Goal: Information Seeking & Learning: Learn about a topic

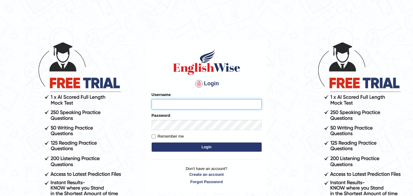
type input "Maniisha"
click at [174, 144] on button "Login" at bounding box center [207, 146] width 110 height 9
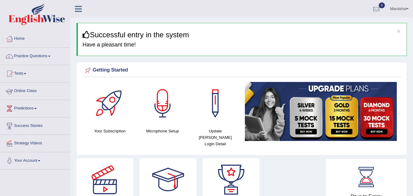
click at [25, 89] on link "Online Class" at bounding box center [35, 90] width 70 height 15
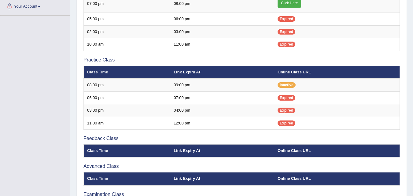
scroll to position [90, 0]
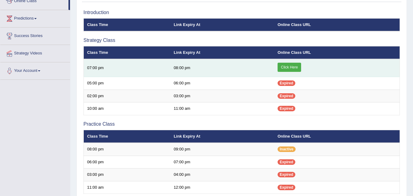
click at [289, 67] on link "Click Here" at bounding box center [290, 67] width 24 height 9
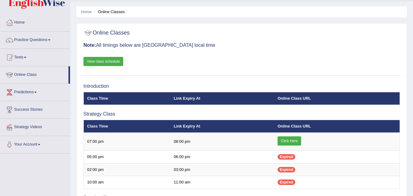
scroll to position [16, 0]
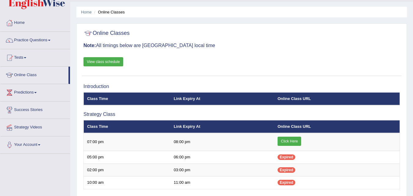
click at [98, 61] on link "View class schedule" at bounding box center [103, 61] width 40 height 9
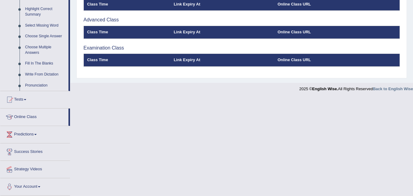
scroll to position [301, 0]
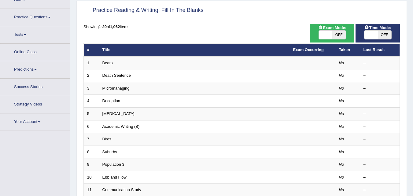
scroll to position [40, 0]
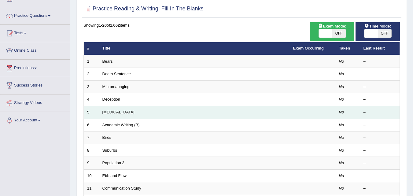
click at [112, 113] on link "[MEDICAL_DATA]" at bounding box center [118, 112] width 32 height 5
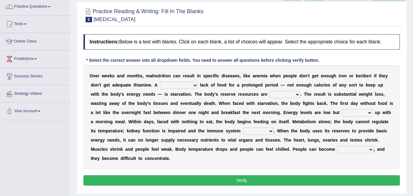
click at [178, 83] on select "severe distinguishing proper distinctive" at bounding box center [179, 85] width 38 height 7
select select "severe"
click at [160, 82] on select "severe distinguishing proper distinctive" at bounding box center [179, 85] width 38 height 7
click at [289, 93] on select "obsoleted depleted pelleted deleted" at bounding box center [285, 94] width 31 height 7
select select "depleted"
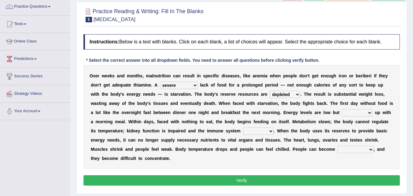
click at [270, 91] on select "obsoleted depleted pelleted deleted" at bounding box center [285, 94] width 31 height 7
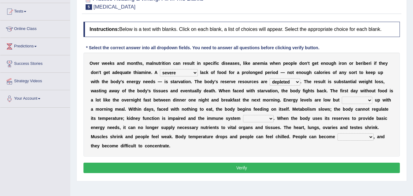
scroll to position [62, 0]
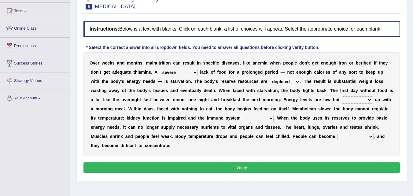
click at [356, 99] on select "feed come chill pick" at bounding box center [357, 99] width 31 height 7
click at [330, 125] on b "r" at bounding box center [331, 127] width 2 height 5
click at [351, 98] on select "feed come chill pick" at bounding box center [357, 99] width 31 height 7
click at [342, 96] on select "feed come chill pick" at bounding box center [357, 99] width 31 height 7
click at [358, 101] on select "feed come chill pick" at bounding box center [357, 99] width 31 height 7
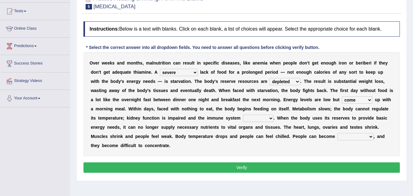
click at [342, 96] on select "feed come chill pick" at bounding box center [357, 99] width 31 height 7
click at [360, 98] on select "feed come chill pick" at bounding box center [357, 99] width 31 height 7
select select "pick"
click at [342, 96] on select "feed come chill pick" at bounding box center [357, 99] width 31 height 7
click at [259, 117] on select "deepens deafens weakens surpasses" at bounding box center [258, 118] width 31 height 7
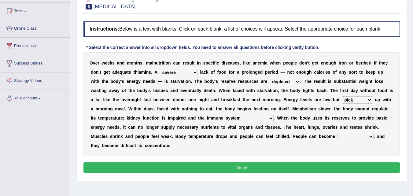
select select "weakens"
click at [243, 115] on select "deepens deafens weakens surpasses" at bounding box center [258, 118] width 31 height 7
click at [343, 136] on select "irritable commutable indisputable transportable" at bounding box center [356, 136] width 36 height 7
select select "irritable"
click at [338, 133] on select "irritable commutable indisputable transportable" at bounding box center [356, 136] width 36 height 7
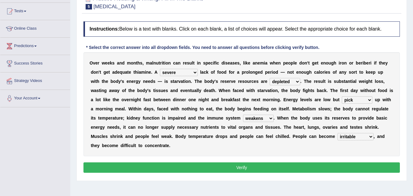
click at [224, 167] on button "Verify" at bounding box center [241, 167] width 316 height 10
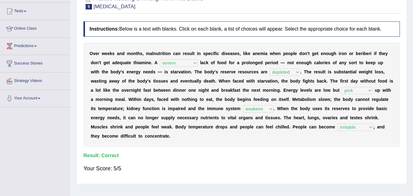
scroll to position [0, 0]
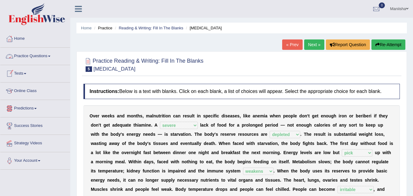
click at [32, 58] on link "Practice Questions" at bounding box center [35, 55] width 70 height 15
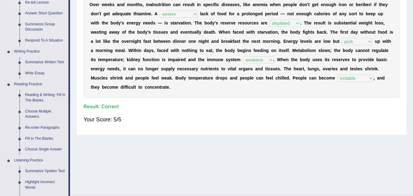
scroll to position [112, 0]
click at [37, 98] on link "Reading & Writing: Fill In The Blanks" at bounding box center [45, 97] width 46 height 16
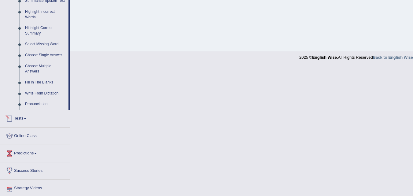
scroll to position [301, 0]
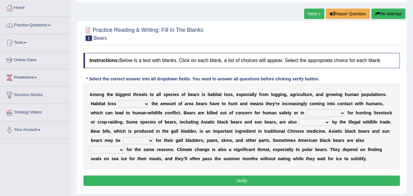
click at [142, 103] on select "increases reduces complies interacts" at bounding box center [134, 103] width 31 height 7
click at [119, 100] on select "increases reduces complies interacts" at bounding box center [134, 103] width 31 height 7
click at [142, 103] on select "increases reduces complies interacts" at bounding box center [134, 103] width 31 height 7
click at [119, 100] on select "increases reduces complies interacts" at bounding box center [134, 103] width 31 height 7
click at [144, 104] on select "increases reduces complies interacts" at bounding box center [134, 103] width 31 height 7
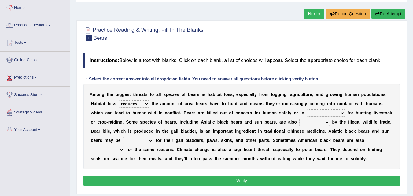
click at [119, 100] on select "increases reduces complies interacts" at bounding box center [134, 103] width 31 height 7
click at [323, 113] on select "coalition retaliation appreciation disinformation" at bounding box center [326, 112] width 39 height 7
click at [139, 104] on select "increases reduces complies interacts" at bounding box center [134, 103] width 31 height 7
select select "increases"
click at [119, 100] on select "increases reduces complies interacts" at bounding box center [134, 103] width 31 height 7
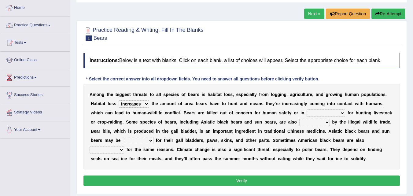
click at [331, 113] on select "coalition retaliation appreciation disinformation" at bounding box center [326, 112] width 39 height 7
select select "coalition"
click at [307, 109] on select "coalition retaliation appreciation disinformation" at bounding box center [326, 112] width 39 height 7
click at [303, 121] on select "protected prohibited fattened threatened" at bounding box center [314, 122] width 31 height 7
select select "threatened"
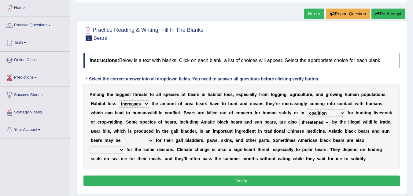
click at [299, 119] on select "protected prohibited fattened threatened" at bounding box center [314, 122] width 31 height 7
click at [139, 140] on select "poached squelched coached blenched" at bounding box center [138, 140] width 31 height 7
select select "poached"
click at [123, 137] on select "poached squelched coached blenched" at bounding box center [138, 140] width 31 height 7
click at [110, 147] on select "begot foreseen encountered targeted" at bounding box center [107, 149] width 35 height 7
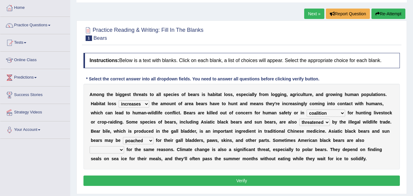
select select "targeted"
click at [90, 146] on select "begot foreseen encountered targeted" at bounding box center [107, 149] width 35 height 7
click at [217, 181] on button "Verify" at bounding box center [241, 180] width 316 height 10
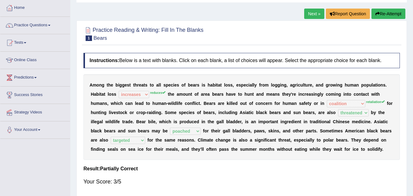
click at [315, 14] on link "Next »" at bounding box center [314, 14] width 20 height 10
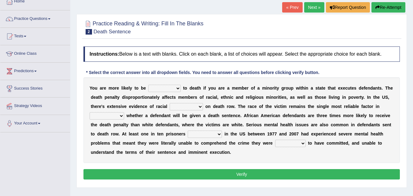
scroll to position [38, 0]
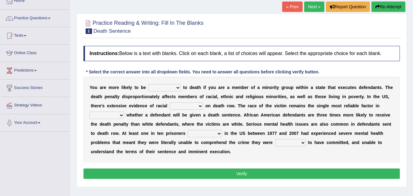
click at [166, 87] on select "penalized blamed complained sentenced" at bounding box center [164, 87] width 32 height 7
select select "penalized"
click at [148, 84] on select "penalized blamed complained sentenced" at bounding box center [164, 87] width 32 height 7
click at [182, 105] on select "bias equality appearance background" at bounding box center [186, 105] width 33 height 7
select select "bias"
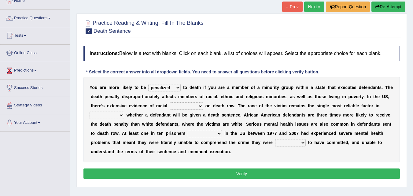
click at [170, 102] on select "bias equality appearance background" at bounding box center [186, 105] width 33 height 7
click at [174, 90] on select "penalized blamed complained sentenced" at bounding box center [164, 87] width 32 height 7
select select "sentenced"
click at [148, 84] on select "penalized blamed complained sentenced" at bounding box center [164, 87] width 32 height 7
click at [115, 115] on select "determining adjoining undermining examining" at bounding box center [107, 115] width 35 height 7
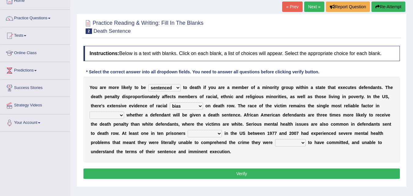
select select "determining"
click at [90, 112] on select "determining adjoining undermining examining" at bounding box center [107, 115] width 35 height 7
click at [214, 133] on select "electrocuted persecuted executed captured" at bounding box center [205, 133] width 34 height 7
click at [188, 130] on select "electrocuted persecuted executed captured" at bounding box center [205, 133] width 34 height 7
click at [213, 131] on select "electrocuted persecuted executed captured" at bounding box center [205, 133] width 34 height 7
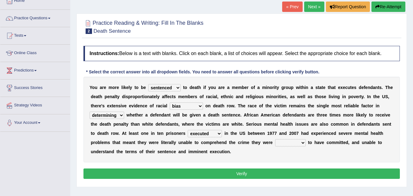
select select "captured"
click at [188, 130] on select "electrocuted persecuted executed captured" at bounding box center [205, 133] width 34 height 7
click at [285, 141] on select "alleged acclaimed persuaded claimed" at bounding box center [290, 142] width 31 height 7
select select "alleged"
click at [275, 139] on select "alleged acclaimed persuaded claimed" at bounding box center [290, 142] width 31 height 7
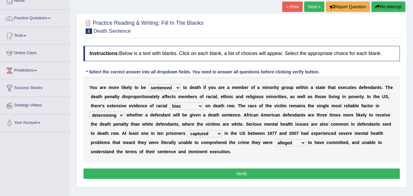
click at [248, 174] on button "Verify" at bounding box center [241, 173] width 316 height 10
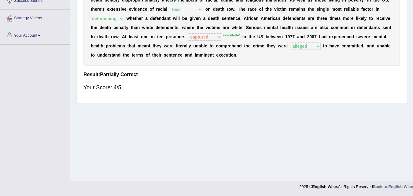
scroll to position [0, 0]
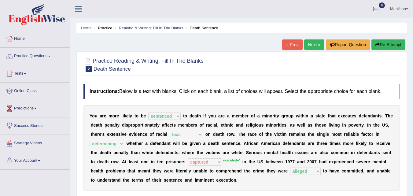
click at [311, 44] on link "Next »" at bounding box center [314, 44] width 20 height 10
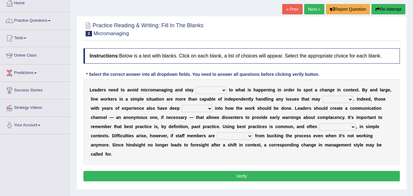
click at [210, 89] on select "complied connected precise concise" at bounding box center [211, 90] width 31 height 7
select select "connected"
click at [196, 87] on select "complied connected precise concise" at bounding box center [211, 90] width 31 height 7
click at [341, 99] on select "apprise rise encounter arise" at bounding box center [338, 99] width 31 height 7
click at [323, 96] on select "apprise rise encounter arise" at bounding box center [338, 99] width 31 height 7
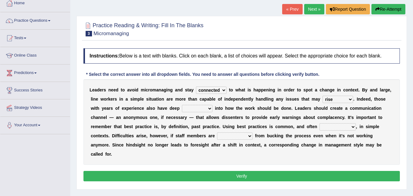
click at [338, 100] on select "apprise rise encounter arise" at bounding box center [338, 99] width 31 height 7
select select "arise"
click at [323, 96] on select "apprise rise encounter arise" at bounding box center [338, 99] width 31 height 7
click at [196, 108] on select "incursion insight indignity indication" at bounding box center [197, 108] width 31 height 7
select select "insight"
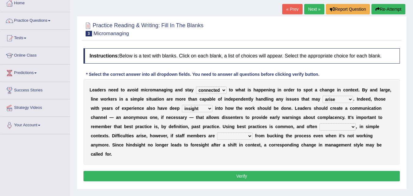
click at [182, 105] on select "incursion insight indignity indication" at bounding box center [197, 108] width 31 height 7
click at [340, 125] on select "inappropriate apprehensive appropriate forbidden" at bounding box center [337, 126] width 36 height 7
select select "appropriate"
click at [319, 123] on select "inappropriate apprehensive appropriate forbidden" at bounding box center [337, 126] width 36 height 7
click at [236, 137] on select "disarranged disinclined discouraged disintegrated" at bounding box center [234, 135] width 35 height 7
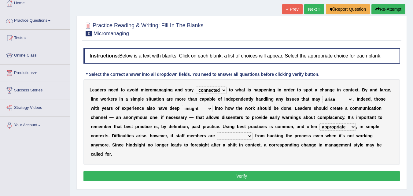
select select "discouraged"
click at [217, 132] on select "disarranged disinclined discouraged disintegrated" at bounding box center [234, 135] width 35 height 7
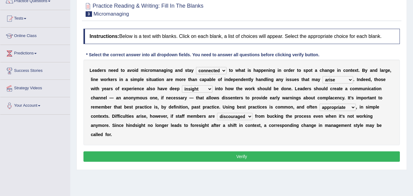
scroll to position [55, 0]
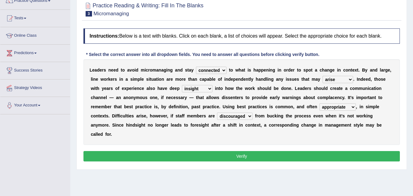
click at [238, 156] on button "Verify" at bounding box center [241, 156] width 316 height 10
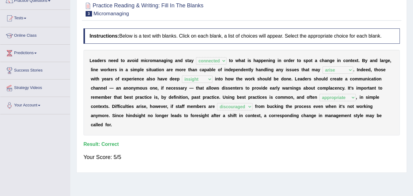
scroll to position [0, 0]
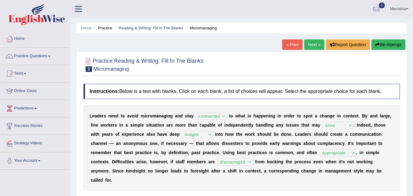
click at [308, 45] on link "Next »" at bounding box center [314, 44] width 20 height 10
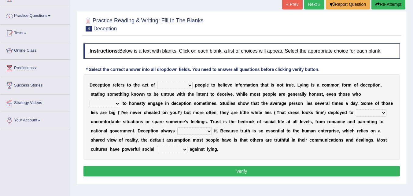
scroll to position [42, 0]
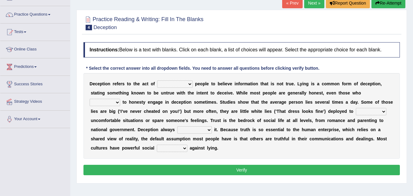
click at [179, 83] on select "discouraging forbidding detecting encouraging" at bounding box center [174, 83] width 35 height 7
select select "encouraging"
click at [157, 80] on select "discouraging forbidding detecting encouraging" at bounding box center [174, 83] width 35 height 7
click at [173, 82] on select "discouraging forbidding detecting encouraging" at bounding box center [174, 83] width 35 height 7
click at [218, 110] on b at bounding box center [219, 111] width 2 height 5
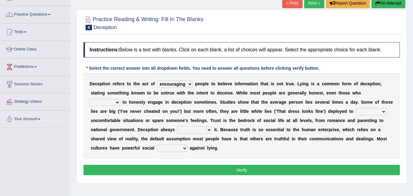
click at [109, 101] on select "describe prescribe inscribe subscribe" at bounding box center [105, 102] width 31 height 7
select select "describe"
click at [90, 99] on select "describe prescribe inscribe subscribe" at bounding box center [105, 102] width 31 height 7
click at [366, 111] on select "contest illuminate disguise avoid" at bounding box center [371, 111] width 31 height 7
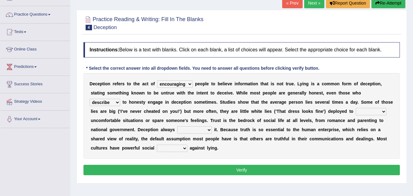
click at [365, 111] on select "contest illuminate disguise avoid" at bounding box center [371, 111] width 31 height 7
select select "avoid"
click at [356, 108] on select "contest illuminate disguise avoid" at bounding box center [371, 111] width 31 height 7
click at [190, 129] on select "undermines underscores undertakes underwrites" at bounding box center [194, 129] width 35 height 7
select select "undermines"
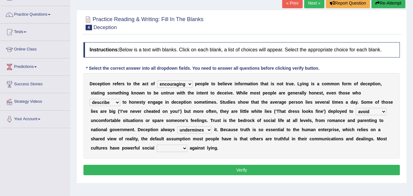
click at [177, 126] on select "undermines underscores undertakes underwrites" at bounding box center [194, 129] width 35 height 7
click at [175, 146] on select "ejections sanctions fractions inductions" at bounding box center [172, 148] width 31 height 7
select select "fractions"
click at [157, 145] on select "ejections sanctions fractions inductions" at bounding box center [172, 148] width 31 height 7
click at [214, 170] on button "Verify" at bounding box center [241, 170] width 316 height 10
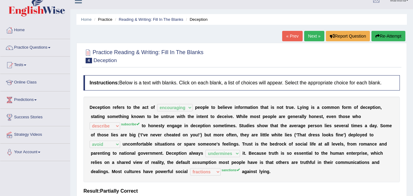
scroll to position [8, 0]
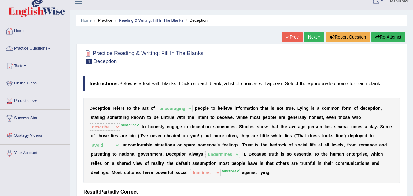
click at [39, 45] on link "Practice Questions" at bounding box center [35, 47] width 70 height 15
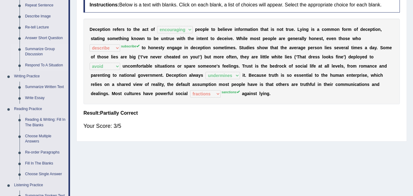
scroll to position [116, 0]
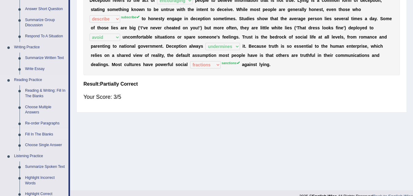
click at [43, 131] on link "Fill In The Blanks" at bounding box center [45, 134] width 46 height 11
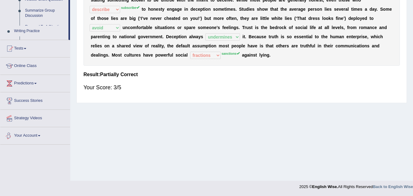
scroll to position [295, 0]
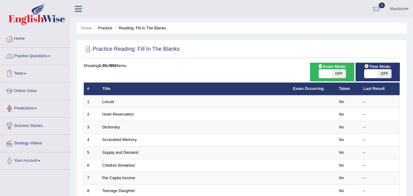
click at [28, 54] on link "Practice Questions" at bounding box center [35, 55] width 70 height 15
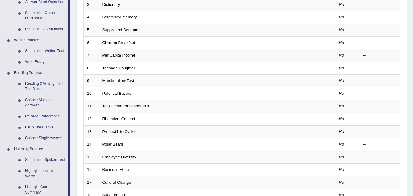
scroll to position [122, 0]
click at [42, 117] on link "Re-order Paragraphs" at bounding box center [45, 116] width 46 height 11
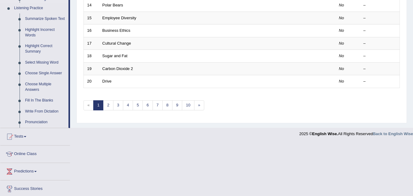
scroll to position [301, 0]
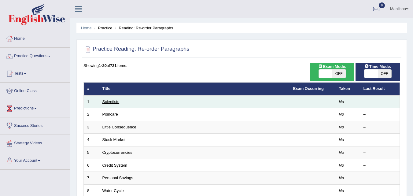
click at [111, 103] on link "Scientists" at bounding box center [110, 101] width 17 height 5
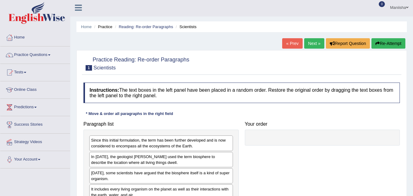
scroll to position [72, 0]
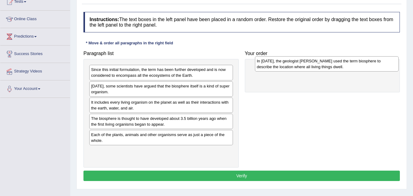
drag, startPoint x: 164, startPoint y: 88, endPoint x: 330, endPoint y: 63, distance: 167.6
click at [330, 63] on div "In 1875, the geologist Eduard Suess used the term biosphere to describe the loc…" at bounding box center [327, 63] width 144 height 15
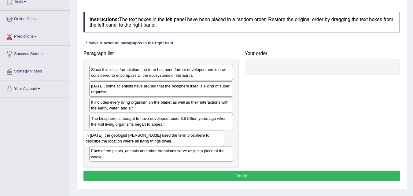
drag, startPoint x: 274, startPoint y: 71, endPoint x: 103, endPoint y: 136, distance: 183.4
click at [103, 136] on div "In 1875, the geologist Eduard Suess used the term biosphere to describe the loc…" at bounding box center [154, 138] width 141 height 15
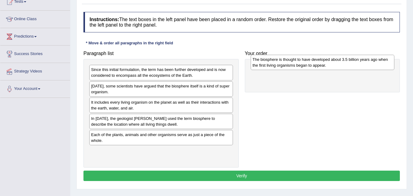
drag, startPoint x: 108, startPoint y: 122, endPoint x: 270, endPoint y: 63, distance: 171.9
click at [270, 63] on div "The biosphere is thought to have developed about 3.5 billion years ago when the…" at bounding box center [323, 62] width 144 height 15
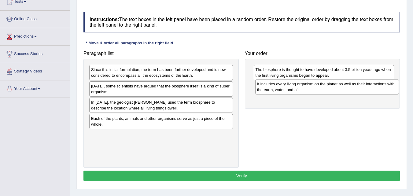
drag, startPoint x: 142, startPoint y: 103, endPoint x: 306, endPoint y: 85, distance: 165.2
click at [306, 85] on div "It includes every living organism on the planet as well as their interactions w…" at bounding box center [327, 86] width 144 height 15
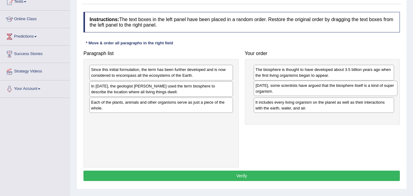
drag, startPoint x: 156, startPoint y: 87, endPoint x: 320, endPoint y: 86, distance: 164.2
click at [320, 86] on div "Today, some scientists have argued that the biosphere itself is a kind of super…" at bounding box center [326, 88] width 144 height 15
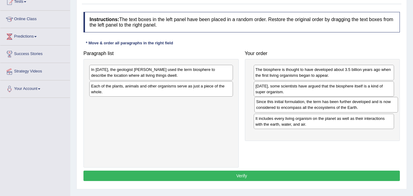
drag, startPoint x: 192, startPoint y: 76, endPoint x: 357, endPoint y: 108, distance: 168.2
click at [357, 108] on div "Since this initial formulation, the term has been further developed and is now …" at bounding box center [326, 104] width 144 height 15
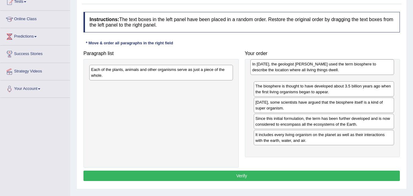
drag, startPoint x: 148, startPoint y: 75, endPoint x: 309, endPoint y: 69, distance: 161.5
click at [309, 69] on div "In 1875, the geologist Eduard Suess used the term biosphere to describe the loc…" at bounding box center [322, 66] width 144 height 15
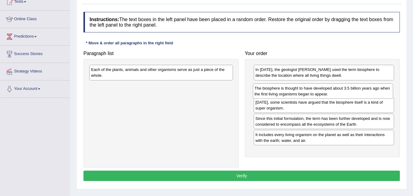
drag, startPoint x: 300, startPoint y: 89, endPoint x: 297, endPoint y: 104, distance: 15.6
click at [297, 99] on div "The biosphere is thought to have developed about 3.5 billion years ago when the…" at bounding box center [323, 90] width 141 height 15
click at [296, 112] on div "Today, some scientists have argued that the biosphere itself is a kind of super…" at bounding box center [324, 105] width 141 height 15
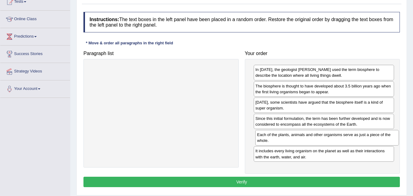
drag, startPoint x: 176, startPoint y: 74, endPoint x: 342, endPoint y: 139, distance: 178.3
click at [342, 139] on div "Each of the plants, animals and other organisms serve as just a piece of the wh…" at bounding box center [327, 137] width 144 height 15
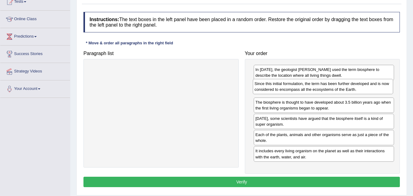
drag, startPoint x: 298, startPoint y: 122, endPoint x: 297, endPoint y: 87, distance: 34.9
click at [297, 87] on div "Since this initial formulation, the term has been further developed and is now …" at bounding box center [323, 86] width 141 height 15
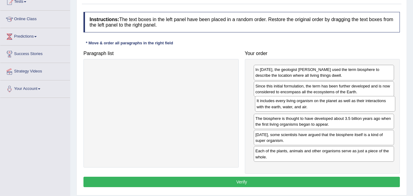
drag, startPoint x: 287, startPoint y: 154, endPoint x: 288, endPoint y: 104, distance: 50.2
click at [288, 104] on div "It includes every living organism on the planet as well as their interactions w…" at bounding box center [325, 103] width 141 height 15
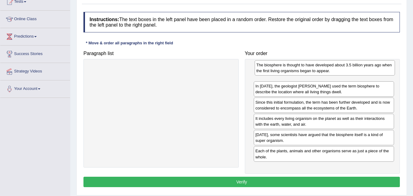
drag, startPoint x: 286, startPoint y: 124, endPoint x: 286, endPoint y: 71, distance: 53.2
click at [286, 71] on div "The biosphere is thought to have developed about 3.5 billion years ago when the…" at bounding box center [325, 67] width 141 height 15
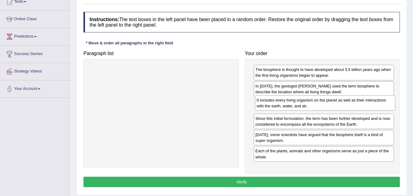
drag, startPoint x: 285, startPoint y: 122, endPoint x: 286, endPoint y: 105, distance: 16.5
click at [286, 105] on div "It includes every living organism on the planet as well as their interactions w…" at bounding box center [325, 102] width 141 height 15
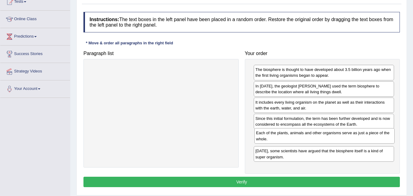
drag, startPoint x: 282, startPoint y: 154, endPoint x: 282, endPoint y: 137, distance: 17.1
click at [282, 137] on div "Each of the plants, animals and other organisms serve as just a piece of the wh…" at bounding box center [324, 135] width 141 height 15
click at [234, 184] on button "Verify" at bounding box center [241, 182] width 316 height 10
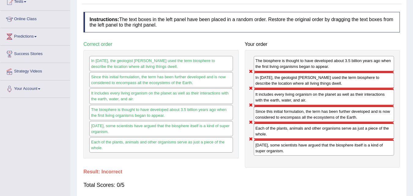
scroll to position [0, 0]
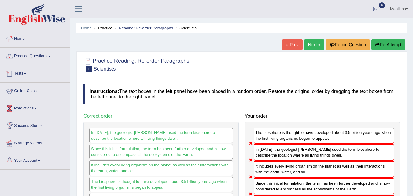
click at [23, 68] on link "Tests" at bounding box center [35, 72] width 70 height 15
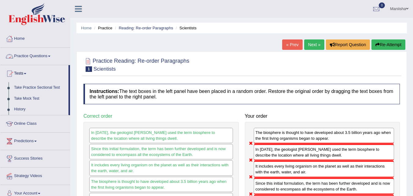
click at [31, 53] on link "Practice Questions" at bounding box center [35, 55] width 70 height 15
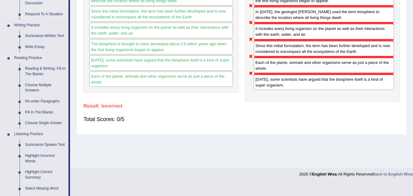
scroll to position [138, 0]
click at [37, 85] on link "Choose Multiple Answers" at bounding box center [45, 87] width 46 height 16
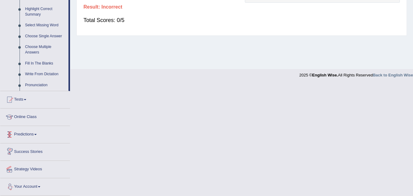
scroll to position [238, 0]
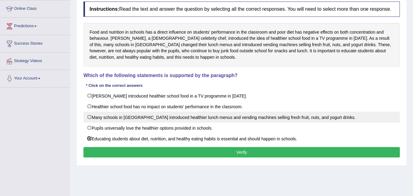
scroll to position [85, 0]
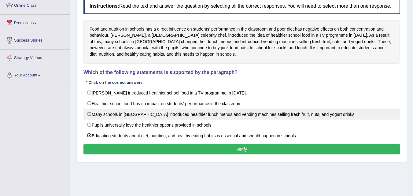
click at [130, 115] on label "Many schools in [GEOGRAPHIC_DATA] introduced healthier lunch menus and vending …" at bounding box center [241, 114] width 316 height 11
checkbox input "true"
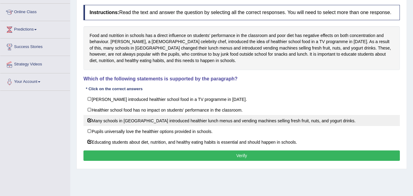
scroll to position [79, 0]
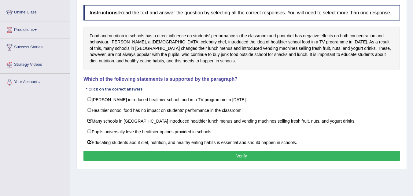
click at [186, 156] on button "Verify" at bounding box center [241, 156] width 316 height 10
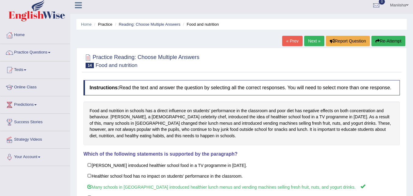
scroll to position [0, 0]
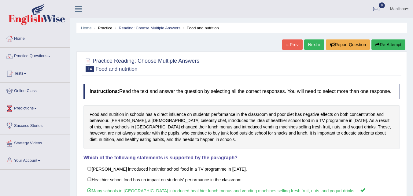
click at [309, 43] on link "Next »" at bounding box center [314, 44] width 20 height 10
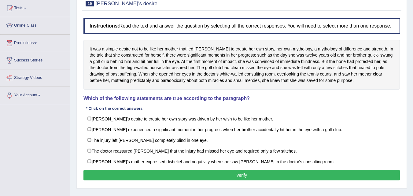
scroll to position [66, 0]
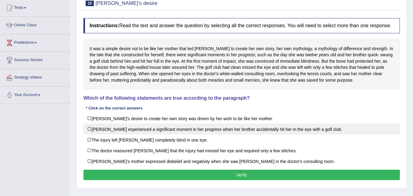
click at [173, 131] on label "[PERSON_NAME] experienced a significant moment in her progress when her brother…" at bounding box center [241, 129] width 316 height 11
checkbox input "true"
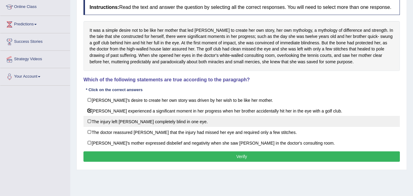
scroll to position [84, 0]
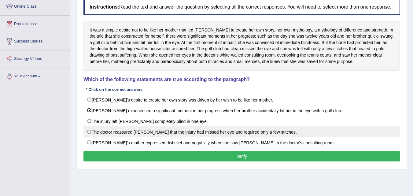
click at [130, 133] on label "The doctor reassured [PERSON_NAME] that the injury had missed her eye and requi…" at bounding box center [241, 131] width 316 height 11
checkbox input "true"
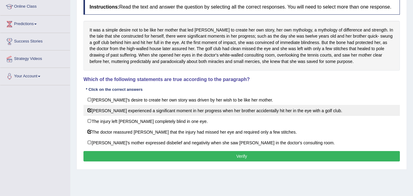
click at [128, 108] on label "[PERSON_NAME] experienced a significant moment in her progress when her brother…" at bounding box center [241, 110] width 316 height 11
checkbox input "false"
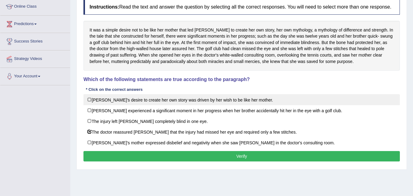
click at [137, 103] on label "[PERSON_NAME]'s desire to create her own story was driven by her wish to be lik…" at bounding box center [241, 99] width 316 height 11
checkbox input "true"
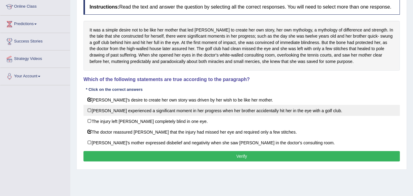
click at [135, 109] on label "Karen experienced a significant moment in her progress when her brother acciden…" at bounding box center [241, 110] width 316 height 11
checkbox input "true"
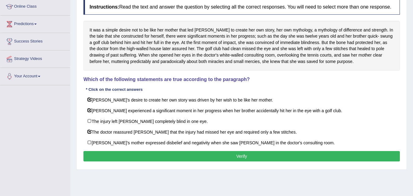
click at [149, 153] on button "Verify" at bounding box center [241, 156] width 316 height 10
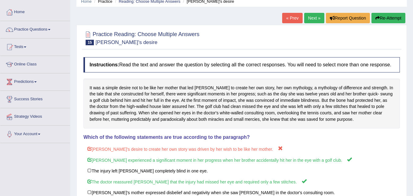
scroll to position [0, 0]
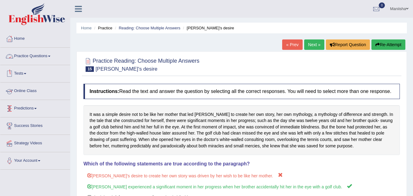
click at [33, 56] on link "Practice Questions" at bounding box center [35, 55] width 70 height 15
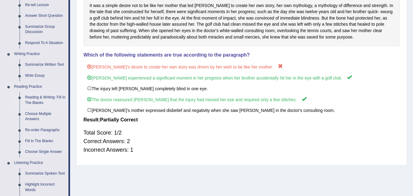
scroll to position [109, 0]
click at [40, 128] on link "Re-order Paragraphs" at bounding box center [45, 130] width 46 height 11
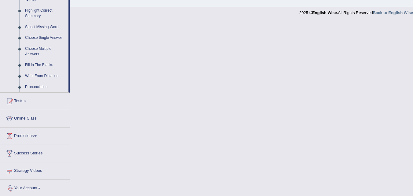
scroll to position [301, 0]
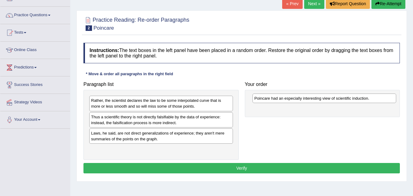
drag, startPoint x: 157, startPoint y: 115, endPoint x: 320, endPoint y: 96, distance: 164.4
click at [320, 96] on div "Poincare had an especially interesting view of scientific induction." at bounding box center [325, 98] width 144 height 9
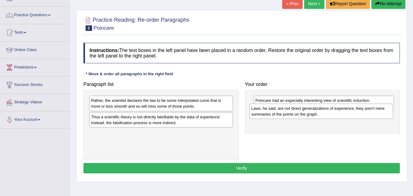
drag, startPoint x: 141, startPoint y: 132, endPoint x: 301, endPoint y: 107, distance: 162.1
click at [301, 107] on div "Laws, he said, are not direct generalizations of experience; they aren't mere s…" at bounding box center [321, 111] width 144 height 15
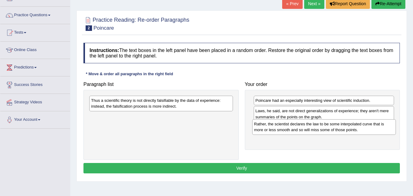
drag, startPoint x: 194, startPoint y: 107, endPoint x: 357, endPoint y: 131, distance: 164.6
click at [357, 131] on div "Rather, the scientist declares the law to be some interpolated curve that is mo…" at bounding box center [324, 126] width 144 height 15
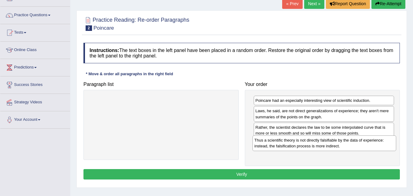
drag, startPoint x: 184, startPoint y: 106, endPoint x: 347, endPoint y: 148, distance: 168.1
click at [347, 147] on div "Thus a scientific theory is not directly falsifiable by the data of experience:…" at bounding box center [325, 142] width 144 height 15
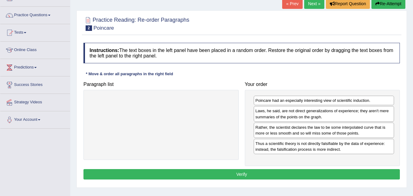
click at [225, 173] on button "Verify" at bounding box center [241, 174] width 316 height 10
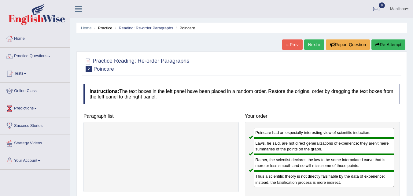
click at [309, 44] on link "Next »" at bounding box center [314, 44] width 20 height 10
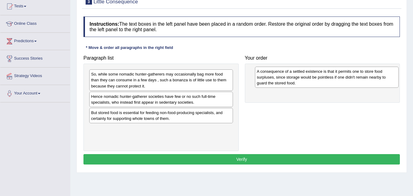
drag, startPoint x: 188, startPoint y: 120, endPoint x: 354, endPoint y: 78, distance: 170.8
click at [354, 78] on div "A consequence of a settled existence is that it permits one to store food surpl…" at bounding box center [327, 77] width 144 height 21
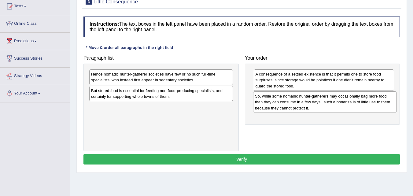
drag, startPoint x: 155, startPoint y: 80, endPoint x: 319, endPoint y: 102, distance: 165.3
click at [319, 102] on div "So, while some nomadic hunter-gatherers may occasionally bag more food than the…" at bounding box center [325, 101] width 144 height 21
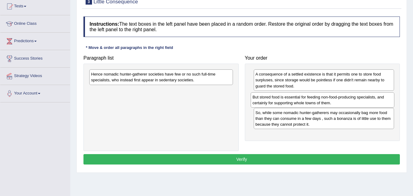
drag, startPoint x: 194, startPoint y: 92, endPoint x: 356, endPoint y: 99, distance: 161.8
click at [356, 99] on div "But stored food is essential for feeding non-food-producing specialists, and ce…" at bounding box center [323, 99] width 144 height 15
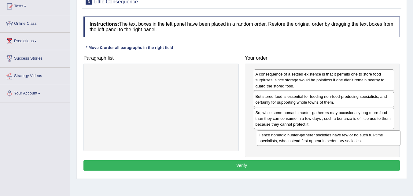
drag, startPoint x: 186, startPoint y: 76, endPoint x: 353, endPoint y: 137, distance: 178.2
click at [353, 137] on div "Hence nomadic hunter-gatherer societies have few or no such full-time specialis…" at bounding box center [329, 137] width 144 height 15
click at [257, 167] on button "Verify" at bounding box center [241, 165] width 316 height 10
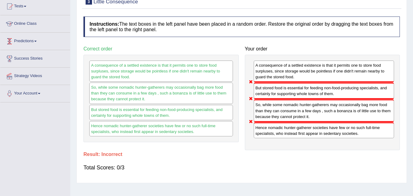
click at [28, 25] on link "Online Class" at bounding box center [35, 22] width 70 height 15
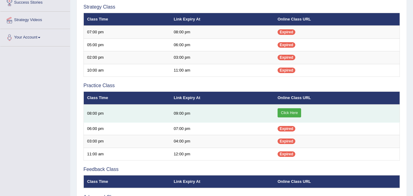
click at [291, 109] on link "Click Here" at bounding box center [290, 112] width 24 height 9
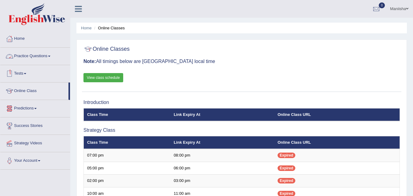
click at [33, 53] on link "Practice Questions" at bounding box center [35, 55] width 70 height 15
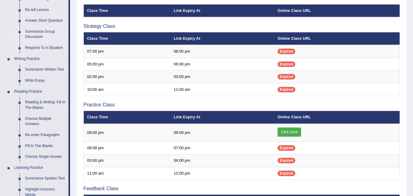
scroll to position [113, 0]
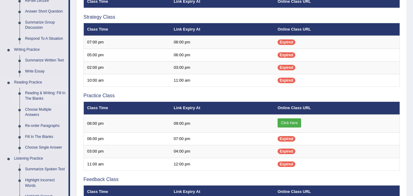
click at [39, 92] on link "Reading & Writing: Fill In The Blanks" at bounding box center [45, 96] width 46 height 16
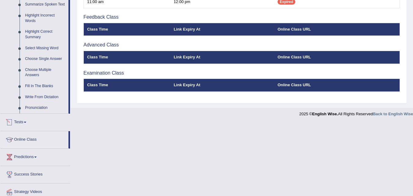
scroll to position [301, 0]
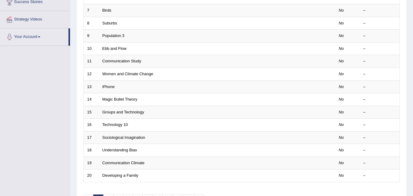
scroll to position [209, 0]
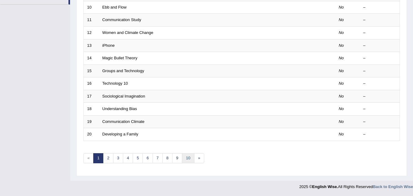
click at [185, 159] on link "10" at bounding box center [188, 158] width 12 height 10
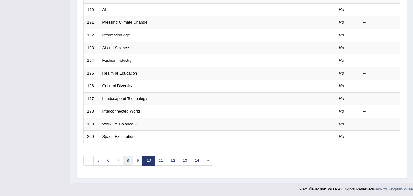
click at [131, 160] on link "8" at bounding box center [128, 161] width 10 height 10
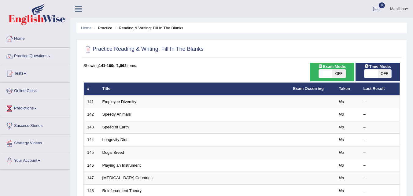
scroll to position [209, 0]
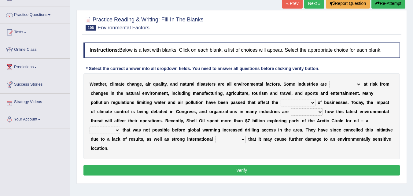
scroll to position [16, 0]
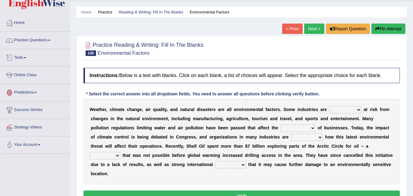
click at [22, 58] on link "Tests" at bounding box center [35, 56] width 70 height 15
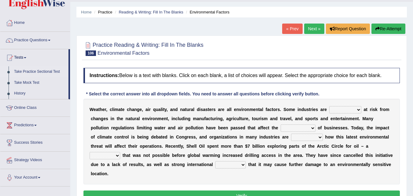
click at [41, 71] on link "Take Practice Sectional Test" at bounding box center [39, 71] width 57 height 11
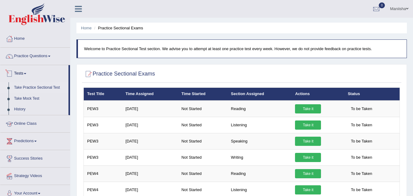
click at [25, 73] on link "Tests" at bounding box center [34, 72] width 68 height 15
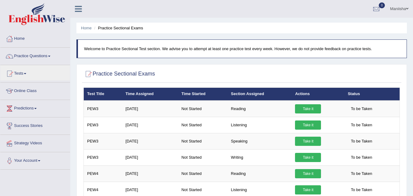
click at [25, 91] on link "Online Class" at bounding box center [35, 90] width 70 height 15
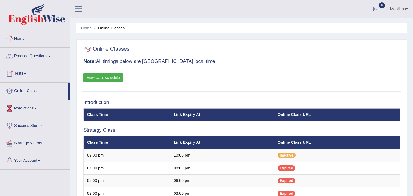
click at [20, 56] on link "Practice Questions" at bounding box center [35, 55] width 70 height 15
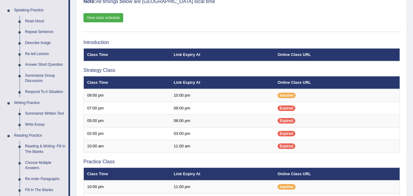
scroll to position [106, 0]
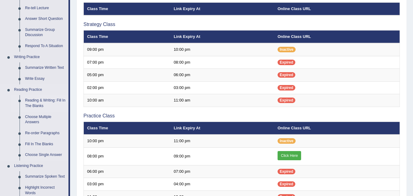
click at [39, 101] on link "Reading & Writing: Fill In The Blanks" at bounding box center [45, 103] width 46 height 16
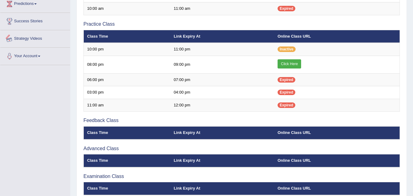
scroll to position [300, 0]
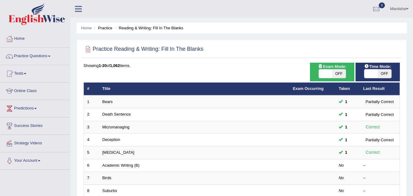
click at [344, 75] on span "OFF" at bounding box center [338, 73] width 13 height 9
checkbox input "true"
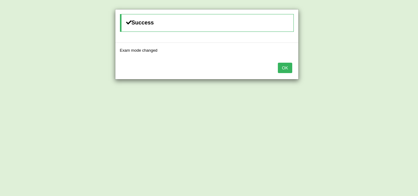
click at [290, 66] on button "OK" at bounding box center [285, 68] width 14 height 10
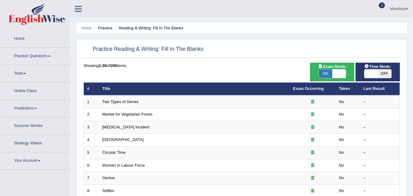
click at [384, 73] on span "OFF" at bounding box center [384, 73] width 13 height 9
checkbox input "true"
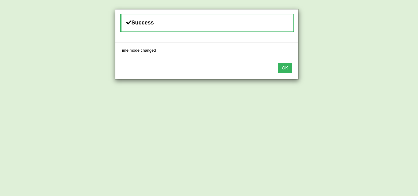
click at [285, 70] on button "OK" at bounding box center [285, 68] width 14 height 10
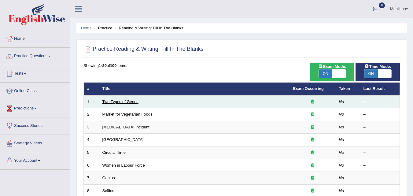
click at [118, 101] on link "Two Types of Genes" at bounding box center [120, 101] width 36 height 5
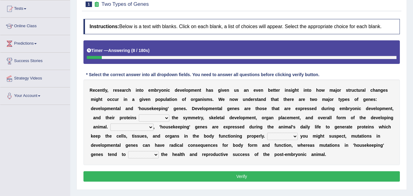
click at [156, 117] on select "push control hold elevate" at bounding box center [154, 117] width 31 height 7
select select "control"
click at [139, 114] on select "push control hold elevate" at bounding box center [154, 117] width 31 height 7
click at [132, 127] on select "Correspondingly Inclusively Conversely In contrast" at bounding box center [131, 127] width 43 height 7
select select "Conversely"
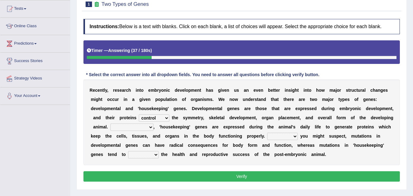
click at [110, 124] on select "Correspondingly Inclusively Conversely In contrast" at bounding box center [131, 127] width 43 height 7
click at [141, 128] on select "Correspondingly Inclusively Conversely In contrast" at bounding box center [131, 127] width 43 height 7
click at [282, 135] on select "For As With Within" at bounding box center [282, 136] width 31 height 7
select select "As"
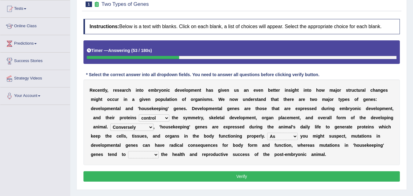
click at [267, 133] on select "For As With Within" at bounding box center [282, 136] width 31 height 7
click at [141, 154] on select "affect effect interrupt defect" at bounding box center [143, 154] width 31 height 7
select select "affect"
click at [128, 151] on select "affect effect interrupt defect" at bounding box center [143, 154] width 31 height 7
click at [229, 175] on button "Verify" at bounding box center [241, 176] width 316 height 10
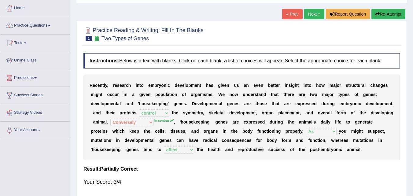
scroll to position [30, 0]
click at [313, 14] on link "Next »" at bounding box center [314, 14] width 20 height 10
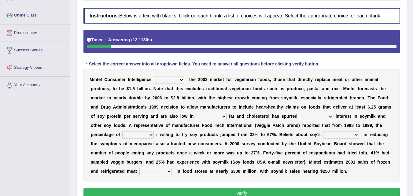
click at [171, 79] on select "deals fulfills creates estimates" at bounding box center [169, 79] width 31 height 7
select select "estimates"
click at [154, 76] on select "deals fulfills creates estimates" at bounding box center [169, 79] width 31 height 7
click at [213, 118] on select "saturated solid acid liquid" at bounding box center [211, 116] width 31 height 7
select select "saturated"
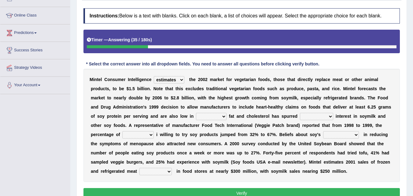
click at [196, 113] on select "saturated solid acid liquid" at bounding box center [211, 116] width 31 height 7
click at [317, 115] on select "good big tremendous extreme" at bounding box center [316, 116] width 33 height 7
select select "extreme"
click at [300, 113] on select "good big tremendous extreme" at bounding box center [316, 116] width 33 height 7
click at [136, 135] on select "guests consumers customers clients" at bounding box center [137, 134] width 31 height 7
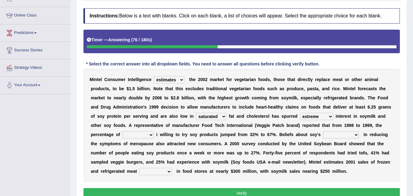
select select "customers"
click at [122, 131] on select "guests consumers customers clients" at bounding box center [137, 134] width 31 height 7
click at [342, 134] on select "effectiveness timeliness efficiency goodness" at bounding box center [341, 134] width 36 height 7
select select "effectiveness"
click at [323, 131] on select "effectiveness timeliness efficiency goodness" at bounding box center [341, 134] width 36 height 7
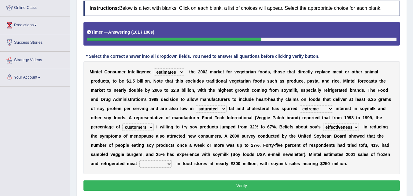
scroll to position [83, 0]
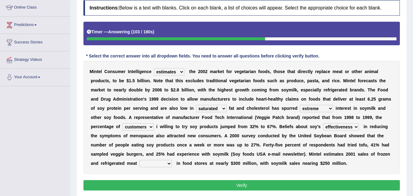
click at [159, 162] on select "foods choices staffs alternatives" at bounding box center [155, 163] width 32 height 7
select select "choices"
click at [139, 160] on select "foods choices staffs alternatives" at bounding box center [155, 163] width 32 height 7
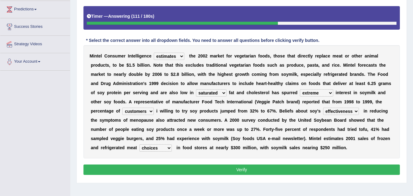
scroll to position [99, 0]
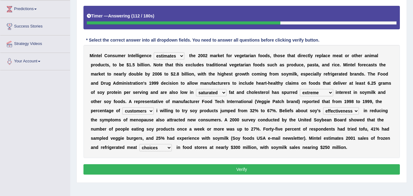
click at [215, 171] on button "Verify" at bounding box center [241, 169] width 316 height 10
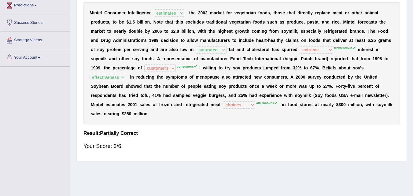
scroll to position [0, 0]
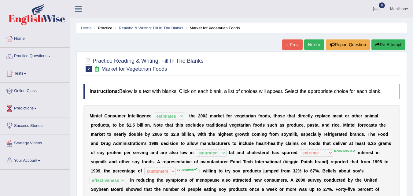
click at [308, 45] on link "Next »" at bounding box center [314, 44] width 20 height 10
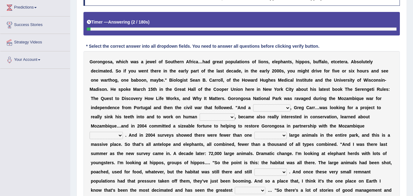
scroll to position [101, 0]
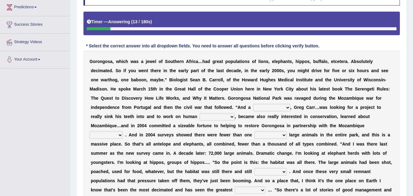
click at [274, 106] on select "passion solstice ballast philanthropist" at bounding box center [271, 107] width 37 height 7
select select "philanthropist"
click at [253, 104] on select "passion solstice ballast philanthropist" at bounding box center [271, 107] width 37 height 7
click at [216, 116] on select "negligence prevalence development malevolence" at bounding box center [217, 116] width 35 height 7
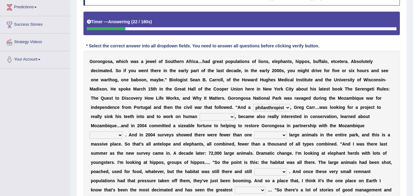
click at [216, 116] on select "negligence prevalence development malevolence" at bounding box center [217, 116] width 35 height 7
select select "development"
click at [200, 113] on select "negligence prevalence development malevolence" at bounding box center [217, 116] width 35 height 7
click at [106, 134] on select "parliament semanticist government journalist" at bounding box center [106, 134] width 33 height 7
select select "journalist"
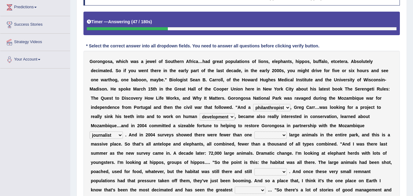
click at [90, 131] on select "parliament semanticist government journalist" at bounding box center [106, 134] width 33 height 7
click at [276, 134] on select "deflowered embowered roundest thousand" at bounding box center [270, 134] width 32 height 7
select select "thousand"
click at [254, 131] on select "deflowered embowered roundest thousand" at bounding box center [270, 134] width 32 height 7
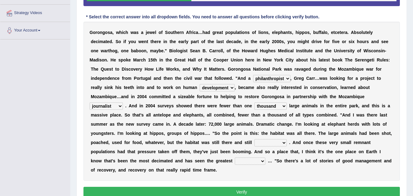
scroll to position [131, 0]
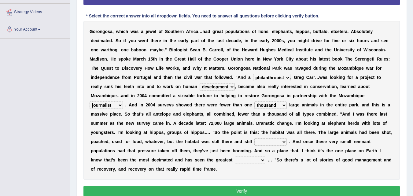
click at [268, 142] on select "assertive incidental compulsive productive" at bounding box center [270, 141] width 32 height 7
select select "productive"
click at [254, 138] on select "assertive incidental compulsive productive" at bounding box center [270, 141] width 32 height 7
click at [250, 162] on select "recovery efficacy golly stumpy" at bounding box center [250, 160] width 31 height 7
select select "recovery"
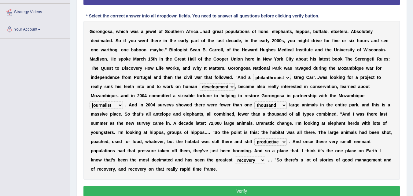
click at [235, 157] on select "recovery efficacy golly stumpy" at bounding box center [250, 160] width 31 height 7
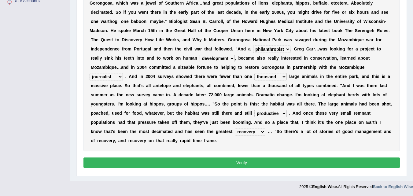
click at [239, 161] on button "Verify" at bounding box center [241, 162] width 316 height 10
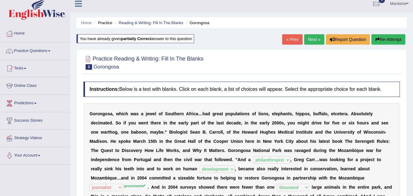
scroll to position [0, 0]
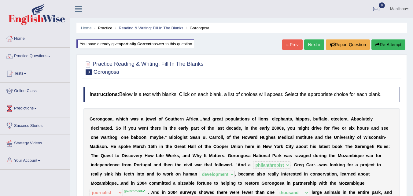
click at [316, 47] on link "Next »" at bounding box center [314, 44] width 20 height 10
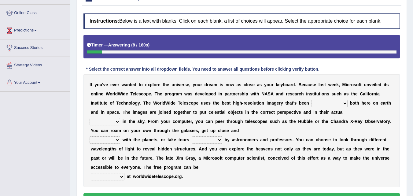
click at [319, 104] on select "degraded ascended remonstrated generated" at bounding box center [330, 103] width 36 height 7
select select "generated"
click at [312, 100] on select "degraded ascended remonstrated generated" at bounding box center [330, 103] width 36 height 7
click at [320, 102] on select "degraded ascended remonstrated generated" at bounding box center [330, 103] width 36 height 7
click at [276, 137] on div "I f y o u ' v e e v e r w a n t e d t o e x p l o r e t h e u n i v e r s e , y…" at bounding box center [241, 130] width 316 height 113
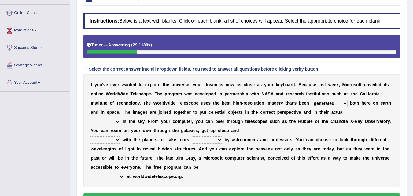
click at [113, 121] on select "aspects parts conditions positions" at bounding box center [105, 121] width 31 height 7
select select "positions"
click at [90, 118] on select "aspects parts conditions positions" at bounding box center [105, 121] width 31 height 7
click at [107, 140] on select "personal individual apart polite" at bounding box center [105, 139] width 31 height 7
select select "personal"
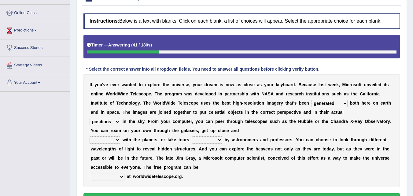
click at [90, 136] on select "personal individual apart polite" at bounding box center [105, 139] width 31 height 7
click at [206, 138] on select "guide guided guiding to guide" at bounding box center [207, 139] width 31 height 7
select select "guided"
click at [192, 136] on select "guide guided guiding to guide" at bounding box center [207, 139] width 31 height 7
click at [114, 176] on select "upheld downloaded loaded posted" at bounding box center [108, 176] width 34 height 7
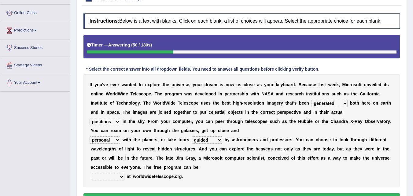
select select "downloaded"
click at [91, 173] on select "upheld downloaded loaded posted" at bounding box center [108, 176] width 34 height 7
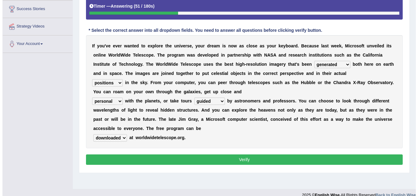
scroll to position [117, 0]
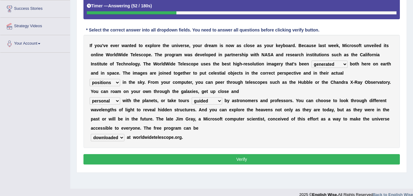
click at [243, 159] on button "Verify" at bounding box center [241, 159] width 316 height 10
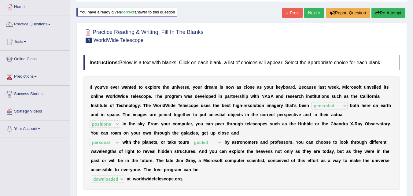
scroll to position [0, 0]
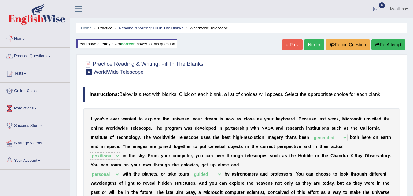
click at [313, 48] on link "Next »" at bounding box center [314, 44] width 20 height 10
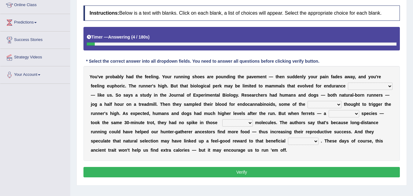
scroll to position [87, 0]
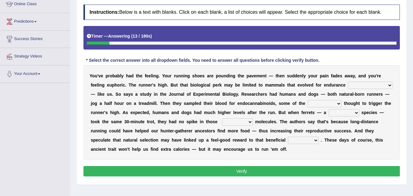
click at [359, 86] on select "dykes personalize classifies exercise" at bounding box center [370, 85] width 45 height 7
click at [184, 80] on div "Y o u ' v e p r o b a b l y h a d t h e f e e l i n g . Y o u r r u n n i n g s…" at bounding box center [241, 112] width 316 height 95
click at [361, 85] on select "dykes personalize classifies exercise" at bounding box center [370, 85] width 45 height 7
select select "exercise"
click at [348, 82] on select "dykes personalize classifies exercise" at bounding box center [370, 85] width 45 height 7
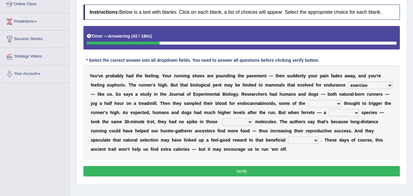
click at [313, 104] on select "almshouse turnarounds compounds foxhounds" at bounding box center [325, 103] width 34 height 7
select select "compounds"
click at [308, 100] on select "almshouse turnarounds compounds foxhounds" at bounding box center [325, 103] width 34 height 7
click at [341, 112] on select "excellency merely faerie sedentary" at bounding box center [344, 112] width 31 height 7
select select "faerie"
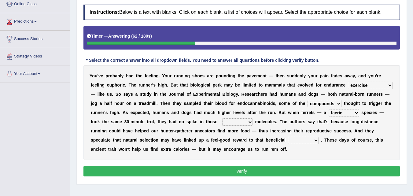
click at [329, 109] on select "excellency merely faerie sedentary" at bounding box center [344, 112] width 31 height 7
click at [236, 123] on select "groaned feel-good inchoate loaned" at bounding box center [237, 121] width 31 height 7
select select "inchoate"
click at [222, 118] on select "groaned feel-good inchoate loaned" at bounding box center [237, 121] width 31 height 7
click at [295, 139] on select "wager exchanger behavior regulator" at bounding box center [303, 140] width 31 height 7
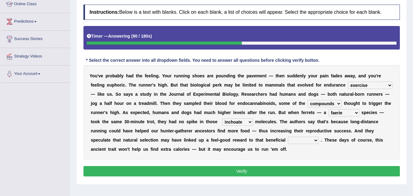
select select "behavior"
click at [288, 137] on select "wager exchanger behavior regulator" at bounding box center [303, 140] width 31 height 7
click at [278, 168] on button "Verify" at bounding box center [241, 171] width 316 height 10
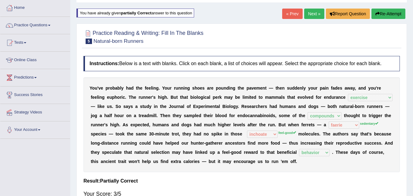
scroll to position [31, 0]
click at [314, 15] on link "Next »" at bounding box center [314, 14] width 20 height 10
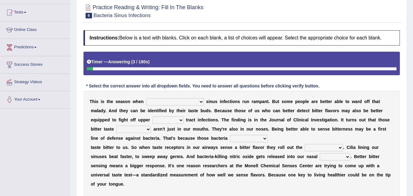
click at [155, 101] on select "conventicle [DEMOGRAPHIC_DATA] bacterial prissier" at bounding box center [175, 101] width 58 height 7
select select "bacterial"
click at [146, 98] on select "conventicle [DEMOGRAPHIC_DATA] bacterial prissier" at bounding box center [175, 101] width 58 height 7
click at [153, 123] on select "faulty respiratory togae gawky" at bounding box center [168, 119] width 31 height 7
select select "respiratory"
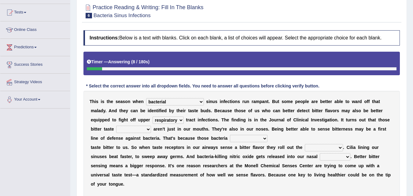
click at [153, 116] on select "faulty respiratory togae gawky" at bounding box center [168, 119] width 31 height 7
click at [116, 129] on select "depressions dinners submissions receptors" at bounding box center [133, 129] width 35 height 7
select select "receptors"
click at [116, 126] on select "depressions dinners submissions receptors" at bounding box center [133, 129] width 35 height 7
click at [230, 138] on select "purposelessly actually diagonally providently" at bounding box center [249, 138] width 38 height 7
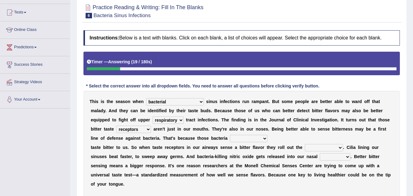
select select "actually"
click at [230, 135] on select "purposelessly actually diagonally providently" at bounding box center [249, 138] width 38 height 7
click at [310, 147] on select "defenses contradictions chestnuts pelvis" at bounding box center [324, 147] width 38 height 7
select select "defenses"
click at [305, 144] on select "defenses contradictions chestnuts pelvis" at bounding box center [324, 147] width 38 height 7
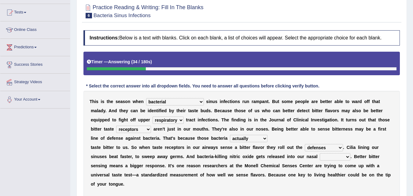
click at [328, 158] on select "causalities localities infirmities cavities" at bounding box center [335, 156] width 31 height 7
select select "cavities"
click at [320, 153] on select "causalities localities infirmities cavities" at bounding box center [335, 156] width 31 height 7
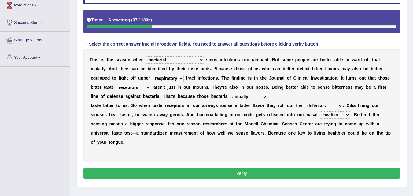
scroll to position [103, 0]
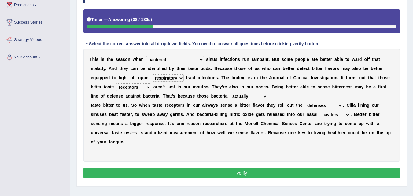
click at [191, 173] on button "Verify" at bounding box center [241, 173] width 316 height 10
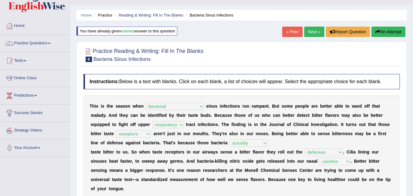
scroll to position [12, 0]
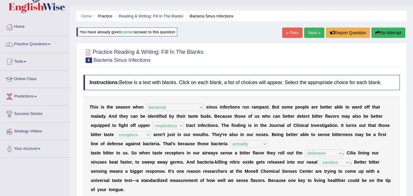
click at [309, 32] on link "Next »" at bounding box center [314, 33] width 20 height 10
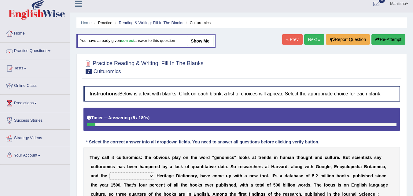
scroll to position [5, 0]
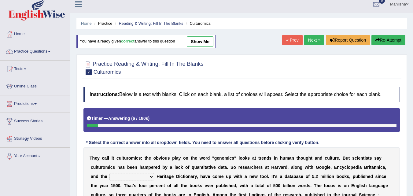
click at [310, 41] on link "Next »" at bounding box center [314, 40] width 20 height 10
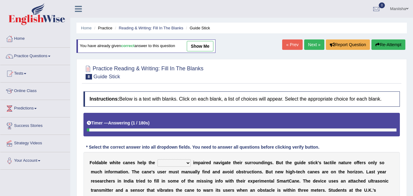
click at [314, 44] on link "Next »" at bounding box center [314, 44] width 20 height 10
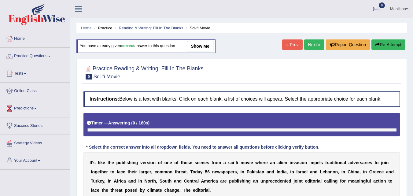
click at [312, 44] on link "Next »" at bounding box center [314, 44] width 20 height 10
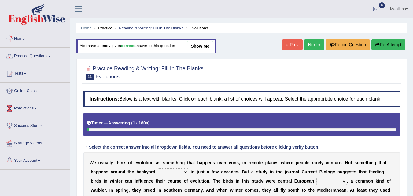
click at [312, 44] on link "Next »" at bounding box center [314, 44] width 20 height 10
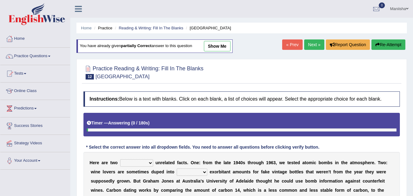
drag, startPoint x: 0, startPoint y: 0, endPoint x: 312, endPoint y: 44, distance: 315.2
click at [312, 44] on link "Next »" at bounding box center [314, 44] width 20 height 10
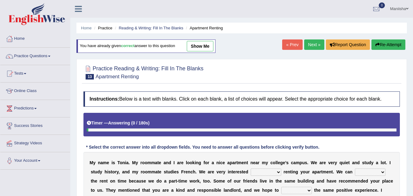
drag, startPoint x: 0, startPoint y: 0, endPoint x: 312, endPoint y: 44, distance: 315.2
click at [312, 44] on link "Next »" at bounding box center [314, 44] width 20 height 10
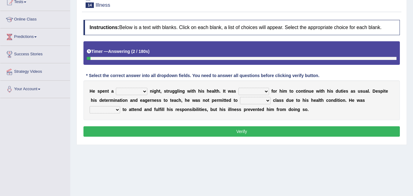
scroll to position [72, 0]
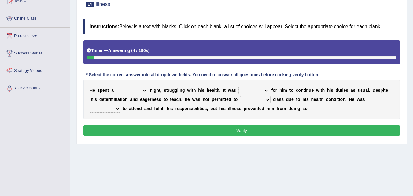
click at [135, 90] on select "cheerful restful meaningful painful" at bounding box center [131, 90] width 31 height 7
select select "painful"
click at [116, 87] on select "cheerful restful meaningful painful" at bounding box center [131, 90] width 31 height 7
click at [256, 90] on select "enjoyable simple difficult natural" at bounding box center [253, 90] width 31 height 7
select select "difficult"
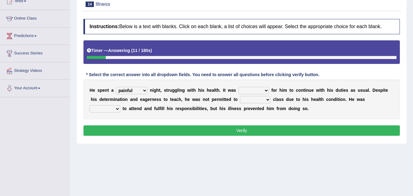
click at [238, 87] on select "enjoyable simple difficult natural" at bounding box center [253, 90] width 31 height 7
click at [255, 99] on select "teach leave cancel attend" at bounding box center [255, 99] width 31 height 7
select select "attend"
click at [240, 96] on select "teach leave cancel attend" at bounding box center [255, 99] width 31 height 7
click at [108, 108] on select "anxious forced lazy happy" at bounding box center [105, 108] width 31 height 7
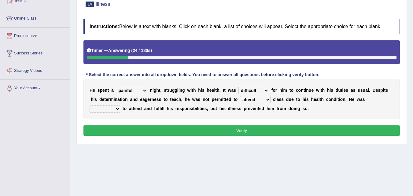
select select "happy"
click at [90, 105] on select "anxious forced lazy happy" at bounding box center [105, 108] width 31 height 7
click at [169, 130] on button "Verify" at bounding box center [241, 130] width 316 height 10
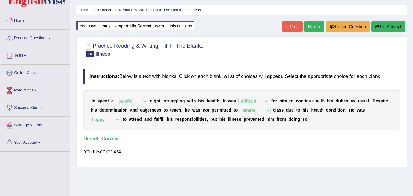
scroll to position [0, 0]
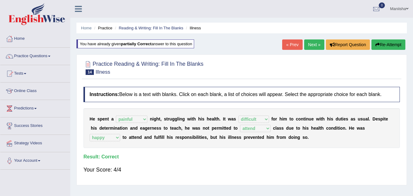
click at [312, 41] on link "Next »" at bounding box center [314, 44] width 20 height 10
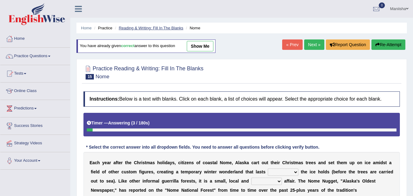
click at [150, 28] on link "Reading & Writing: Fill In The Blanks" at bounding box center [151, 28] width 65 height 5
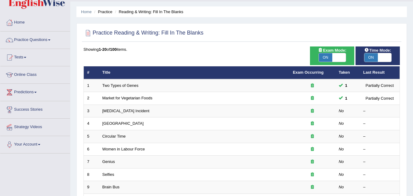
scroll to position [17, 0]
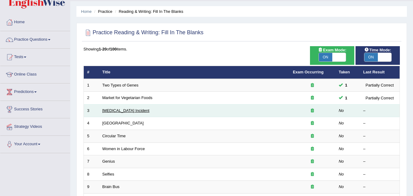
click at [133, 109] on link "[MEDICAL_DATA] Incident" at bounding box center [125, 110] width 47 height 5
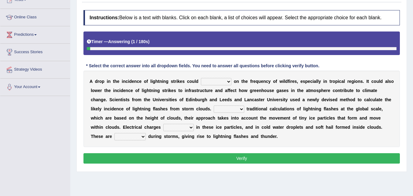
scroll to position [74, 0]
click at [213, 82] on select "dwell focus impact depend" at bounding box center [216, 81] width 31 height 7
select select "impact"
click at [201, 78] on select "dwell focus impact depend" at bounding box center [216, 81] width 31 height 7
click at [235, 108] on select "Unlike Unless Except Besides" at bounding box center [229, 108] width 31 height 7
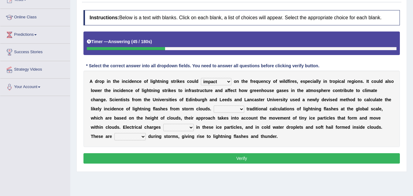
select select "Unlike"
click at [214, 105] on select "Unlike Unless Except Besides" at bounding box center [229, 108] width 31 height 7
click at [183, 127] on select "run off build up mess up zoom in" at bounding box center [178, 127] width 31 height 7
select select "build up"
click at [163, 124] on select "run off build up mess up zoom in" at bounding box center [178, 127] width 31 height 7
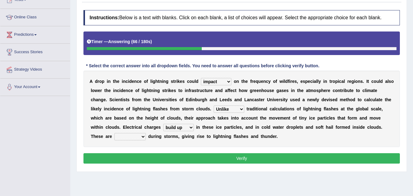
click at [129, 135] on select "collected diverted rounded discharged" at bounding box center [129, 136] width 31 height 7
select select "collected"
click at [114, 133] on select "collected diverted rounded discharged" at bounding box center [129, 136] width 31 height 7
click at [206, 157] on button "Verify" at bounding box center [241, 158] width 316 height 10
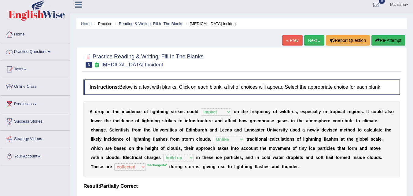
scroll to position [4, 0]
click at [313, 40] on link "Next »" at bounding box center [314, 40] width 20 height 10
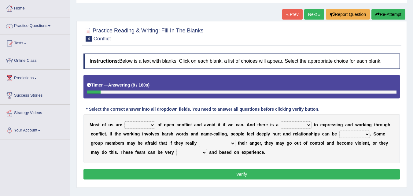
click at [143, 125] on select "panic scared horrible fear" at bounding box center [139, 124] width 31 height 7
select select "scared"
click at [124, 121] on select "panic scared horrible fear" at bounding box center [139, 124] width 31 height 7
click at [145, 125] on select "panic scared horrible fear" at bounding box center [139, 124] width 31 height 7
click at [124, 121] on select "panic scared horrible fear" at bounding box center [139, 124] width 31 height 7
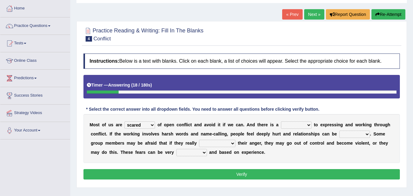
click at [295, 125] on select "hazard challenge risk danger" at bounding box center [296, 124] width 31 height 7
select select "challenge"
click at [281, 121] on select "hazard challenge risk danger" at bounding box center [296, 124] width 31 height 7
click at [356, 133] on select "injured opted impaired damaged" at bounding box center [354, 134] width 31 height 7
select select "damaged"
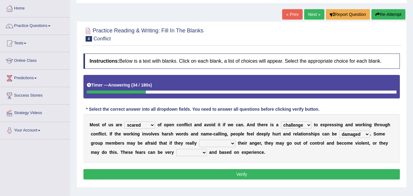
click at [339, 131] on select "injured opted impaired damaged" at bounding box center [354, 134] width 31 height 7
click at [216, 143] on select "express say communicate hide" at bounding box center [217, 143] width 36 height 7
select select "express"
click at [199, 140] on select "express say communicate hide" at bounding box center [217, 143] width 36 height 7
click at [196, 153] on select "real vivid tangible concrete" at bounding box center [191, 152] width 31 height 7
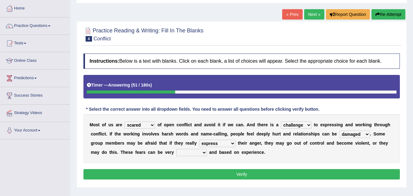
select select "real"
click at [176, 149] on select "real vivid tangible concrete" at bounding box center [191, 152] width 31 height 7
click at [218, 175] on button "Verify" at bounding box center [241, 174] width 316 height 10
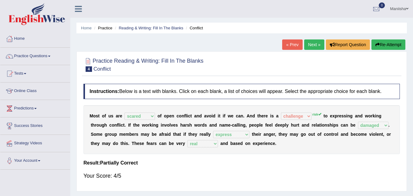
click at [305, 46] on link "Next »" at bounding box center [314, 44] width 20 height 10
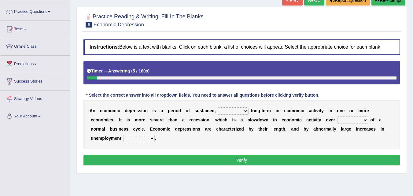
scroll to position [44, 0]
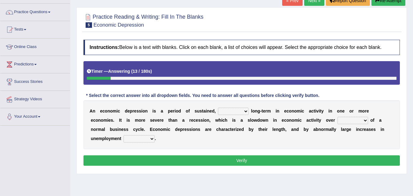
click at [232, 110] on select "variation promotion downturn reduction" at bounding box center [233, 111] width 31 height 7
select select "reduction"
click at [218, 108] on select "variation promotion downturn reduction" at bounding box center [233, 111] width 31 height 7
click at [236, 112] on select "variation promotion downturn reduction" at bounding box center [233, 111] width 31 height 7
click at [218, 108] on select "variation promotion downturn reduction" at bounding box center [233, 111] width 31 height 7
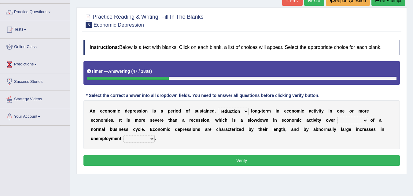
click at [351, 120] on select "an era the course a tally the year" at bounding box center [353, 120] width 31 height 7
select select "the course"
click at [338, 117] on select "an era the course a tally the year" at bounding box center [353, 120] width 31 height 7
click at [134, 138] on select "calculation bias ratio rate" at bounding box center [139, 138] width 31 height 7
select select "rate"
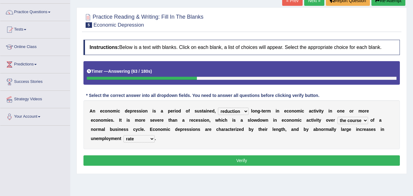
click at [124, 135] on select "calculation bias ratio rate" at bounding box center [139, 138] width 31 height 7
click at [219, 157] on button "Verify" at bounding box center [241, 160] width 316 height 10
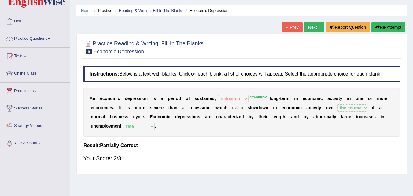
scroll to position [16, 0]
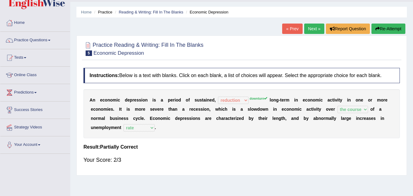
click at [315, 33] on link "Next »" at bounding box center [314, 29] width 20 height 10
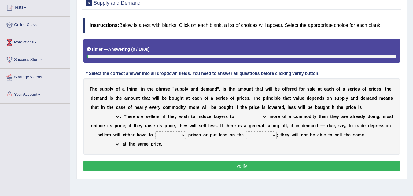
scroll to position [66, 0]
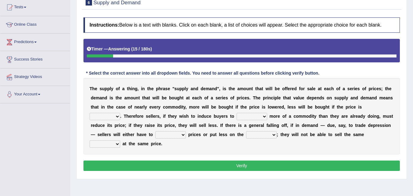
click at [113, 115] on select "higher kept folded raised" at bounding box center [105, 116] width 31 height 7
select select "higher"
click at [90, 113] on select "higher kept folded raised" at bounding box center [105, 116] width 31 height 7
click at [251, 117] on select "remove judge hide take" at bounding box center [252, 116] width 31 height 7
select select "take"
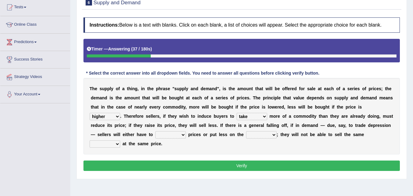
click at [237, 113] on select "remove judge hide take" at bounding box center [252, 116] width 31 height 7
click at [172, 135] on select "trade treat describe reduce" at bounding box center [170, 134] width 31 height 7
select select "reduce"
click at [155, 131] on select "trade treat describe reduce" at bounding box center [170, 134] width 31 height 7
click at [265, 133] on select "store way market panel" at bounding box center [261, 134] width 31 height 7
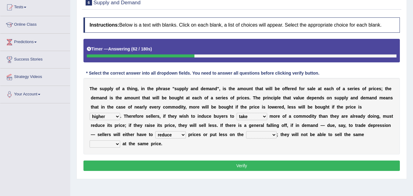
select select "market"
click at [246, 131] on select "store way market panel" at bounding box center [261, 134] width 31 height 7
click at [102, 142] on select "quality patch amount deal" at bounding box center [105, 143] width 31 height 7
click at [90, 140] on select "quality patch amount deal" at bounding box center [105, 143] width 31 height 7
click at [109, 144] on select "quality patch amount deal" at bounding box center [105, 143] width 31 height 7
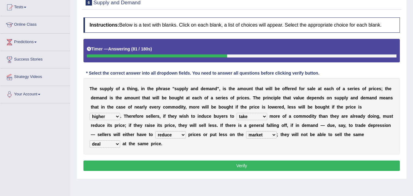
select select "amount"
click at [90, 140] on select "quality patch amount deal" at bounding box center [105, 143] width 31 height 7
click at [204, 163] on button "Verify" at bounding box center [241, 165] width 316 height 10
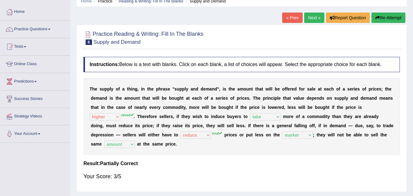
scroll to position [24, 0]
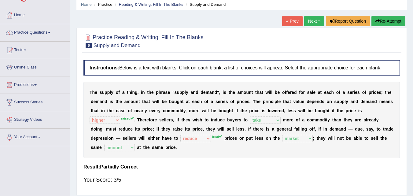
click at [311, 20] on link "Next »" at bounding box center [314, 21] width 20 height 10
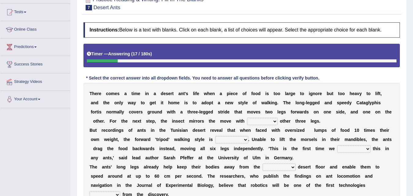
click at [268, 120] on select "her its there his" at bounding box center [262, 121] width 31 height 7
select select "its"
click at [247, 118] on select "her its there his" at bounding box center [262, 121] width 31 height 7
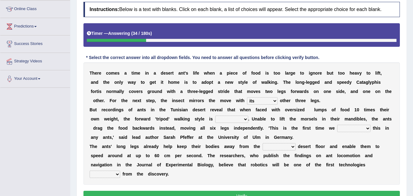
scroll to position [82, 0]
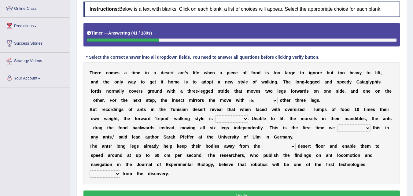
click at [230, 120] on select "abandoned abandon abandoning abandoned" at bounding box center [231, 118] width 33 height 7
select select "abandoned"
click at [215, 115] on select "abandoned abandon abandoning abandoned" at bounding box center [231, 118] width 33 height 7
click at [352, 130] on select "saw seen having seen have seen" at bounding box center [353, 127] width 33 height 7
select select "saw"
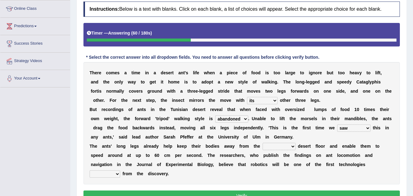
click at [337, 124] on select "saw seen having seen have seen" at bounding box center [353, 127] width 33 height 7
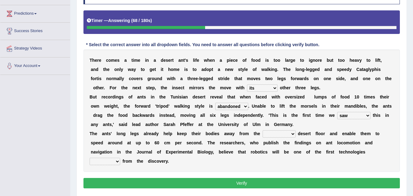
click at [284, 132] on select "emotional stuck unsensored scorching" at bounding box center [279, 133] width 33 height 7
select select "scorching"
click at [263, 130] on select "emotional stuck unsensored scorching" at bounding box center [279, 133] width 33 height 7
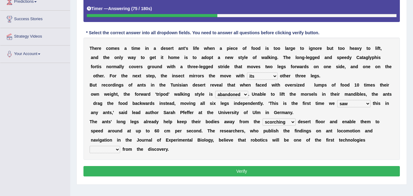
scroll to position [108, 0]
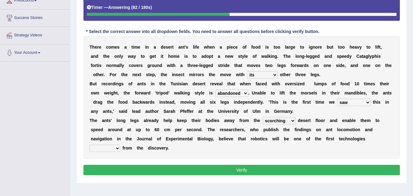
click at [111, 149] on select "benefited benefit to benefit benefits" at bounding box center [105, 148] width 31 height 7
select select "to benefit"
click at [90, 145] on select "benefited benefit to benefit benefits" at bounding box center [105, 148] width 31 height 7
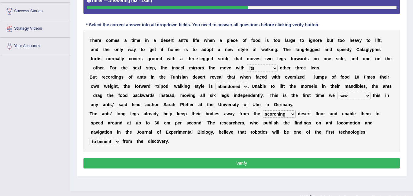
scroll to position [115, 0]
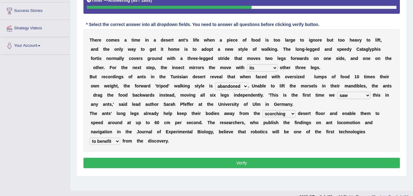
click at [204, 164] on button "Verify" at bounding box center [241, 163] width 316 height 10
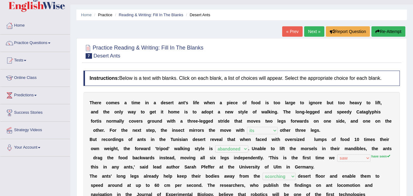
scroll to position [12, 0]
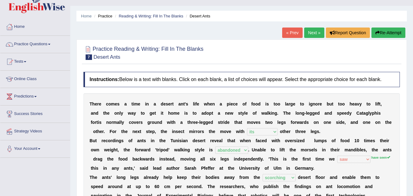
click at [308, 34] on link "Next »" at bounding box center [314, 33] width 20 height 10
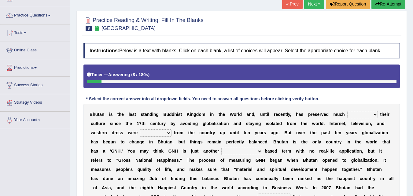
click at [357, 114] on select "of about to for" at bounding box center [362, 114] width 31 height 7
select select "of"
click at [347, 111] on select "of about to for" at bounding box center [362, 114] width 31 height 7
click at [151, 134] on select "summoned observed displayed banned" at bounding box center [155, 132] width 31 height 7
select select "banned"
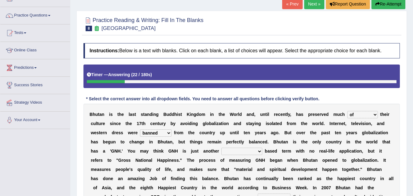
click at [140, 129] on select "summoned observed displayed banned" at bounding box center [155, 132] width 31 height 7
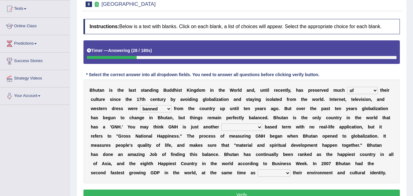
scroll to position [67, 0]
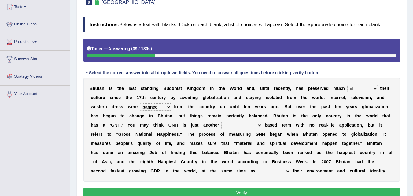
click at [237, 125] on select "statistically barely overwhelmingly roughly" at bounding box center [241, 125] width 41 height 7
select select "statistically"
click at [221, 122] on select "statistically barely overwhelmingly roughly" at bounding box center [241, 125] width 41 height 7
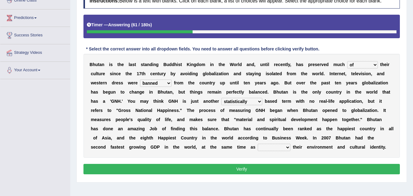
scroll to position [91, 0]
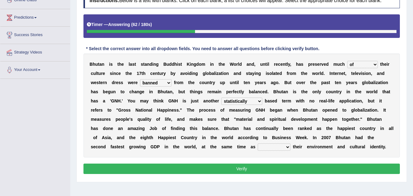
click at [274, 148] on select "demeaning intruding maintaining mourning" at bounding box center [274, 146] width 33 height 7
select select "maintaining"
click at [258, 143] on select "demeaning intruding maintaining mourning" at bounding box center [274, 146] width 33 height 7
click at [269, 167] on button "Verify" at bounding box center [241, 169] width 316 height 10
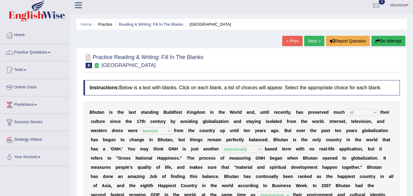
scroll to position [0, 0]
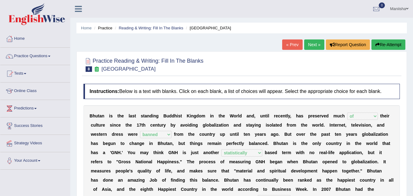
click at [312, 48] on link "Next »" at bounding box center [314, 44] width 20 height 10
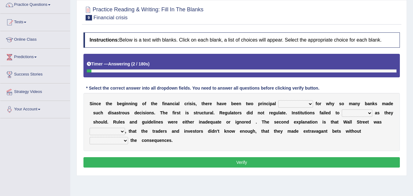
scroll to position [51, 0]
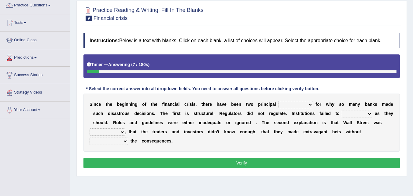
click at [287, 104] on select "explanations debates excuses examples" at bounding box center [295, 104] width 35 height 7
select select "debates"
click at [278, 101] on select "explanations debates excuses examples" at bounding box center [295, 104] width 35 height 7
click at [349, 115] on select "function use stabilize maintain" at bounding box center [357, 113] width 31 height 7
select select "function"
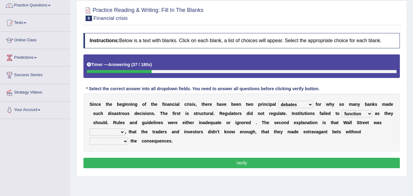
click at [342, 110] on select "function use stabilize maintain" at bounding box center [357, 113] width 31 height 7
click at [112, 131] on select "rough rampant incompetent irresponsible" at bounding box center [107, 131] width 35 height 7
select select "incompetent"
click at [90, 128] on select "rough rampant incompetent irresponsible" at bounding box center [107, 131] width 35 height 7
click at [116, 141] on select "counting understanding correcting valuing" at bounding box center [109, 141] width 39 height 7
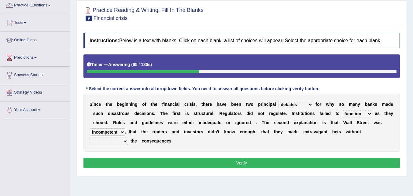
select select "understanding"
click at [90, 138] on select "counting understanding correcting valuing" at bounding box center [109, 141] width 39 height 7
click at [184, 160] on button "Verify" at bounding box center [241, 163] width 316 height 10
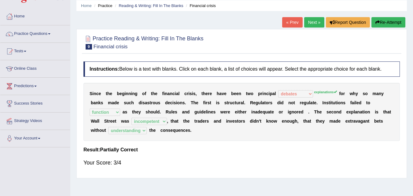
scroll to position [22, 0]
click at [312, 25] on link "Next »" at bounding box center [314, 22] width 20 height 10
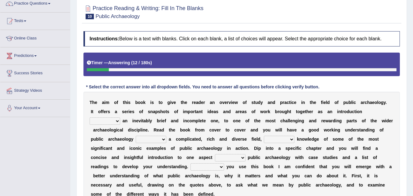
click at [115, 120] on select "because albeit unless despite" at bounding box center [105, 120] width 31 height 7
select select "despite"
click at [90, 117] on select "because albeit unless despite" at bounding box center [105, 120] width 31 height 7
click at [150, 138] on select "for along with as" at bounding box center [151, 139] width 31 height 7
click at [272, 137] on select "despite of whatever as well as as though" at bounding box center [279, 139] width 31 height 7
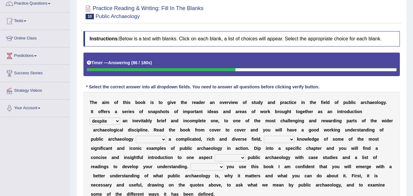
select select "as well as"
click at [264, 136] on select "despite of whatever as well as as though" at bounding box center [279, 139] width 31 height 7
click at [150, 139] on select "for along with as" at bounding box center [151, 139] width 31 height 7
click at [136, 136] on select "for along with as" at bounding box center [151, 139] width 31 height 7
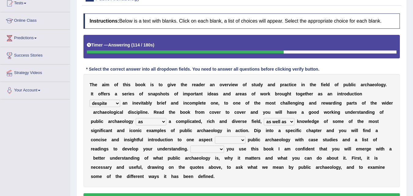
click at [153, 121] on select "for along with as" at bounding box center [151, 121] width 31 height 7
select select "along"
click at [136, 118] on select "for along with as" at bounding box center [151, 121] width 31 height 7
click at [232, 139] on select "in on by of" at bounding box center [230, 139] width 31 height 7
select select "of"
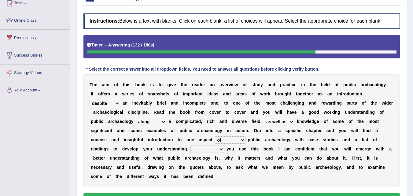
click at [215, 136] on select "in on by of" at bounding box center [230, 139] width 31 height 7
click at [213, 148] on select "Even That However Considering" at bounding box center [207, 149] width 34 height 7
click at [190, 146] on select "Even That However Considering" at bounding box center [207, 149] width 34 height 7
click at [204, 149] on select "Even That However Considering" at bounding box center [207, 149] width 34 height 7
select select "Considering"
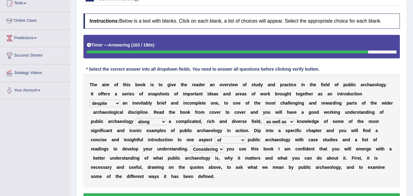
click at [190, 146] on select "Even That However Considering" at bounding box center [207, 149] width 34 height 7
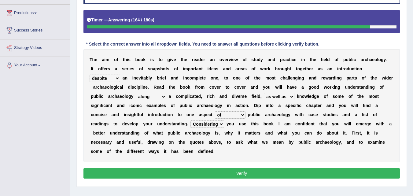
scroll to position [96, 0]
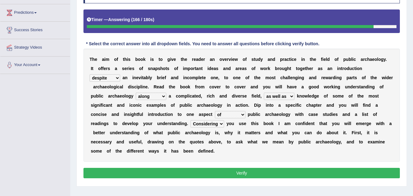
click at [210, 123] on select "Even That However Considering" at bounding box center [207, 123] width 34 height 7
click at [190, 120] on select "Even That However Considering" at bounding box center [207, 123] width 34 height 7
click at [223, 170] on button "Verify" at bounding box center [241, 173] width 316 height 10
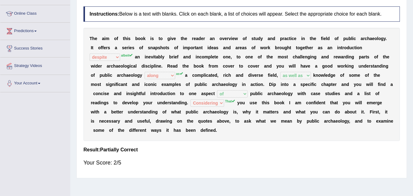
scroll to position [0, 0]
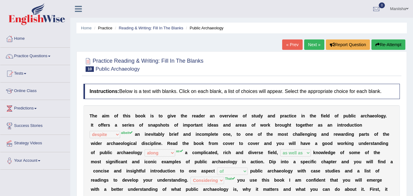
click at [308, 48] on link "Next »" at bounding box center [314, 44] width 20 height 10
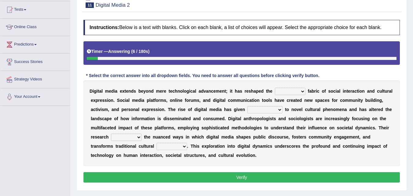
scroll to position [64, 0]
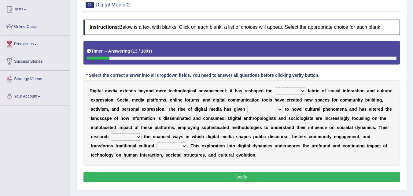
click at [284, 90] on select "very somehow somewhat both" at bounding box center [290, 90] width 31 height 7
select select "somehow"
click at [275, 87] on select "very somehow somewhat both" at bounding box center [290, 90] width 31 height 7
click at [289, 94] on select "very somehow somewhat both" at bounding box center [290, 90] width 31 height 7
click at [253, 107] on select "movement sight development birth" at bounding box center [264, 109] width 35 height 7
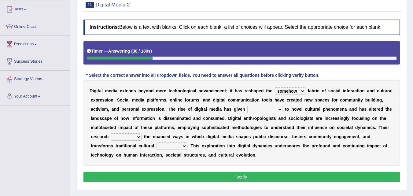
click at [215, 126] on b "t" at bounding box center [216, 127] width 2 height 5
click at [260, 110] on select "movement sight development birth" at bounding box center [264, 109] width 35 height 7
select select "birth"
click at [247, 106] on select "movement sight development birth" at bounding box center [264, 109] width 35 height 7
click at [125, 136] on select "installs examines claims admits" at bounding box center [126, 136] width 31 height 7
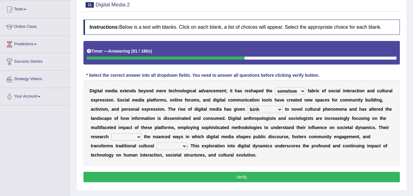
click at [164, 162] on div "D i g i t a l m e d i a e x t e n d s b e y o n d m e r e t e c h n o l o g i c…" at bounding box center [241, 123] width 316 height 86
click at [170, 146] on select "practices manuals cores comments" at bounding box center [172, 145] width 31 height 7
select select "practices"
click at [157, 142] on select "practices manuals cores comments" at bounding box center [172, 145] width 31 height 7
click at [135, 138] on select "installs examines claims admits" at bounding box center [126, 136] width 31 height 7
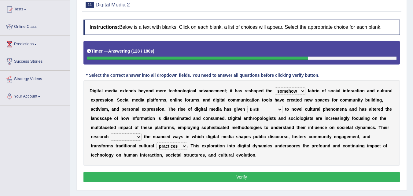
select select "examines"
click at [111, 133] on select "installs examines claims admits" at bounding box center [126, 136] width 31 height 7
click at [194, 174] on button "Verify" at bounding box center [241, 177] width 316 height 10
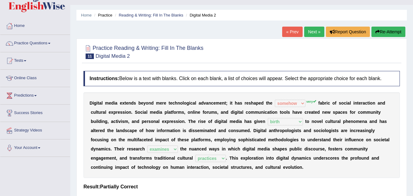
scroll to position [0, 0]
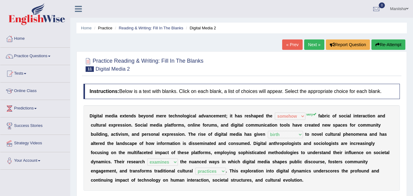
click at [310, 43] on link "Next »" at bounding box center [314, 44] width 20 height 10
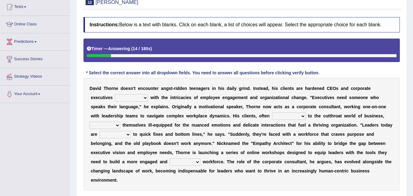
click at [137, 96] on select "mastering subscribing grappling disputing" at bounding box center [131, 97] width 33 height 7
select select "mastering"
click at [115, 94] on select "mastering subscribing grappling disputing" at bounding box center [131, 97] width 33 height 7
click at [291, 115] on select "applicable immune accustomed allergic" at bounding box center [289, 116] width 34 height 7
click at [208, 131] on div "D a v i d T [PERSON_NAME] d o e s n ' t e n c o u n t e r a n g s t - r i d d e…" at bounding box center [241, 134] width 316 height 113
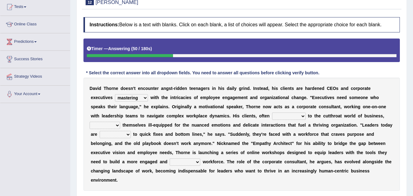
click at [104, 124] on select "assure note find seem" at bounding box center [105, 125] width 31 height 7
select select "find"
click at [90, 122] on select "assure note find seem" at bounding box center [105, 125] width 31 height 7
click at [290, 115] on select "applicable immune accustomed allergic" at bounding box center [289, 116] width 34 height 7
select select "accustomed"
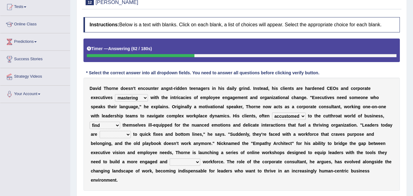
click at [272, 113] on select "applicable immune accustomed allergic" at bounding box center [289, 116] width 34 height 7
click at [119, 133] on select "to use using used being used" at bounding box center [115, 134] width 31 height 7
click at [100, 131] on select "to use using used being used" at bounding box center [115, 134] width 31 height 7
click at [106, 135] on select "to use using used being used" at bounding box center [115, 134] width 31 height 7
select select "used"
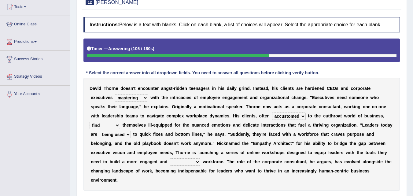
click at [100, 131] on select "to use using used being used" at bounding box center [115, 134] width 31 height 7
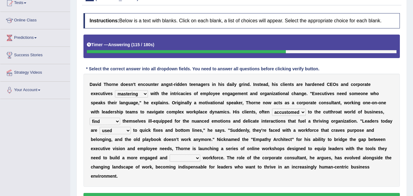
scroll to position [71, 0]
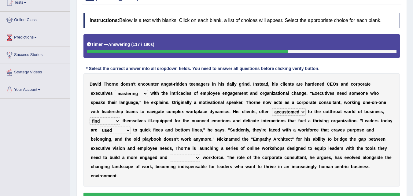
click at [181, 158] on select "extensive beneficial productive directive" at bounding box center [185, 157] width 31 height 7
select select "productive"
click at [170, 154] on select "extensive beneficial productive directive" at bounding box center [185, 157] width 31 height 7
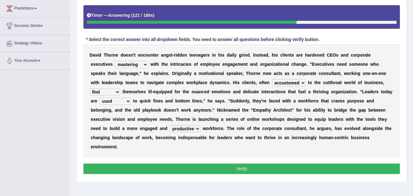
scroll to position [101, 0]
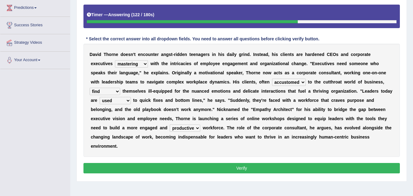
click at [210, 166] on button "Verify" at bounding box center [241, 168] width 316 height 10
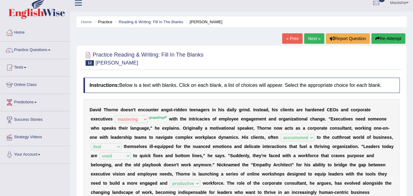
scroll to position [6, 0]
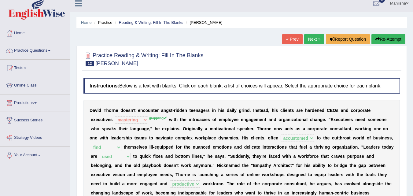
click at [316, 40] on link "Next »" at bounding box center [314, 39] width 20 height 10
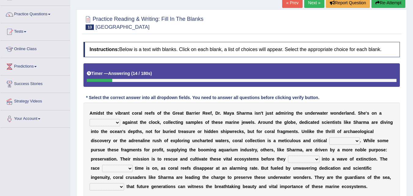
click at [107, 120] on select "debate work trouble mission" at bounding box center [105, 122] width 31 height 7
click at [90, 119] on select "debate work trouble mission" at bounding box center [105, 122] width 31 height 7
click at [102, 121] on select "debate work trouble mission" at bounding box center [105, 122] width 31 height 7
select select "work"
click at [90, 119] on select "debate work trouble mission" at bounding box center [105, 122] width 31 height 7
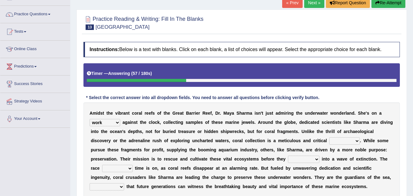
click at [344, 141] on select "endeavor resource layer purchase" at bounding box center [344, 140] width 31 height 7
select select "resource"
click at [329, 137] on select "endeavor resource layer purchase" at bounding box center [344, 140] width 31 height 7
click at [347, 139] on select "endeavor resource layer purchase" at bounding box center [344, 140] width 31 height 7
click at [293, 138] on b "o" at bounding box center [294, 140] width 3 height 5
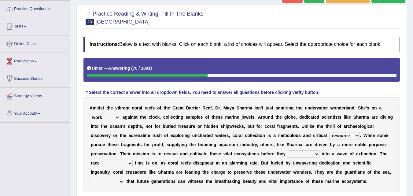
scroll to position [48, 0]
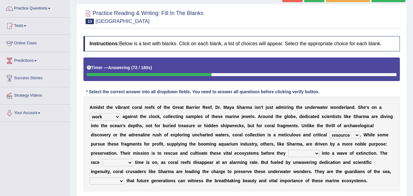
click at [345, 135] on select "endeavor resource layer purchase" at bounding box center [344, 134] width 31 height 7
click at [275, 137] on b "a" at bounding box center [274, 134] width 2 height 5
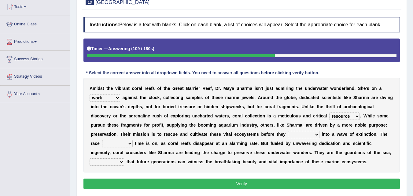
scroll to position [68, 0]
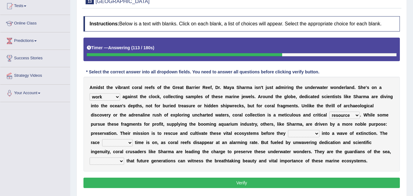
click at [99, 96] on select "debate work trouble mission" at bounding box center [105, 96] width 31 height 7
select select "mission"
click at [90, 93] on select "debate work trouble mission" at bounding box center [105, 96] width 31 height 7
click at [301, 135] on select "affect experiment whisper vanish" at bounding box center [303, 133] width 31 height 7
select select "vanish"
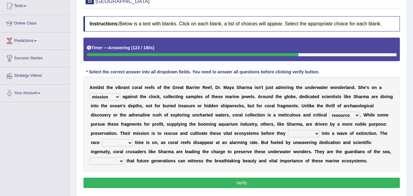
click at [288, 130] on select "affect experiment whisper vanish" at bounding box center [303, 133] width 31 height 7
click at [113, 142] on select "against through into over" at bounding box center [117, 142] width 31 height 7
select select "against"
click at [102, 139] on select "against through into over" at bounding box center [117, 142] width 31 height 7
click at [104, 161] on select "ensuring ensured by ensuring that ensured" at bounding box center [107, 160] width 35 height 7
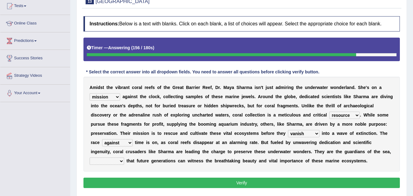
select select "ensuring"
click at [90, 157] on select "ensuring ensured by ensuring that ensured" at bounding box center [107, 160] width 35 height 7
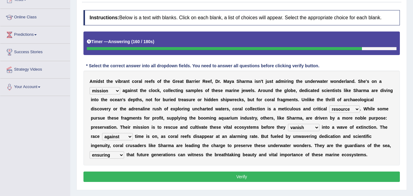
scroll to position [74, 0]
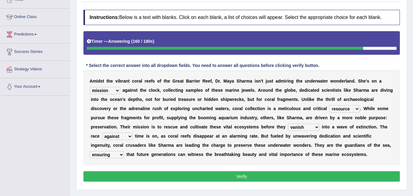
click at [187, 175] on button "Verify" at bounding box center [241, 176] width 316 height 10
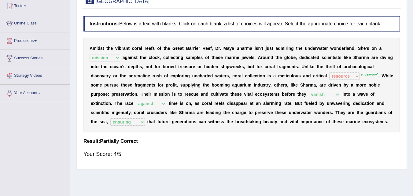
scroll to position [0, 0]
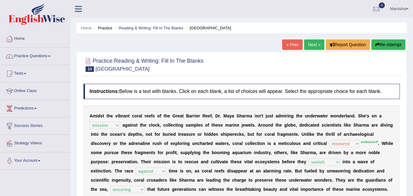
click at [312, 45] on link "Next »" at bounding box center [314, 44] width 20 height 10
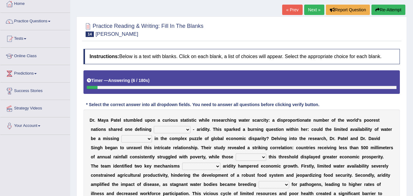
scroll to position [56, 0]
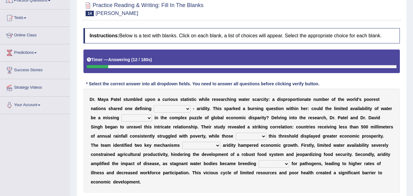
click at [173, 107] on select "economy rhythm characteristic sequence" at bounding box center [172, 108] width 37 height 7
select select "characteristic"
click at [154, 105] on select "economy rhythm characteristic sequence" at bounding box center [172, 108] width 37 height 7
click at [134, 117] on select "piece impact import window" at bounding box center [136, 117] width 31 height 7
select select "piece"
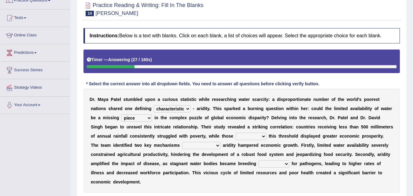
click at [121, 114] on select "piece impact import window" at bounding box center [136, 117] width 31 height 7
click at [249, 134] on select "persisting switching exceeding scoring" at bounding box center [251, 136] width 31 height 7
select select "exceeding"
click at [236, 133] on select "persisting switching exceeding scoring" at bounding box center [251, 136] width 31 height 7
click at [189, 143] on select "by them in that of those through which" at bounding box center [201, 145] width 38 height 7
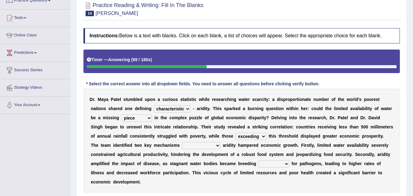
select select "through which"
click at [182, 142] on select "by them in that of those through which" at bounding box center [201, 145] width 38 height 7
click at [198, 145] on select "by them in that of those through which" at bounding box center [201, 145] width 38 height 7
click at [257, 151] on div "D r . M a y a P a t e l s t u m b l e d u p o n a c u r i o u s s t a t i s t i…" at bounding box center [241, 141] width 316 height 104
click at [266, 164] on select "targets grounds equations seas" at bounding box center [274, 163] width 31 height 7
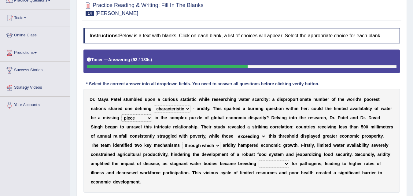
select select "grounds"
click at [259, 160] on select "targets grounds equations seas" at bounding box center [274, 163] width 31 height 7
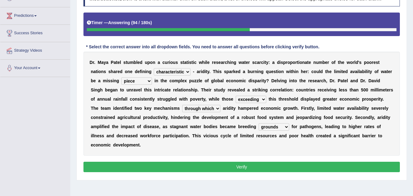
scroll to position [93, 0]
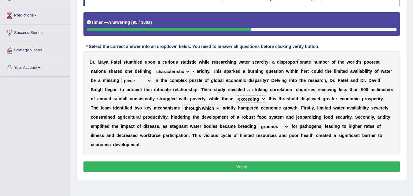
click at [251, 164] on button "Verify" at bounding box center [241, 166] width 316 height 10
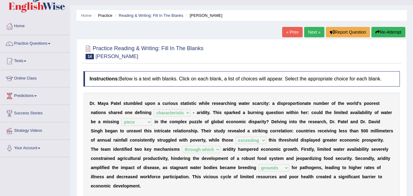
scroll to position [12, 0]
click at [307, 35] on link "Next »" at bounding box center [314, 32] width 20 height 10
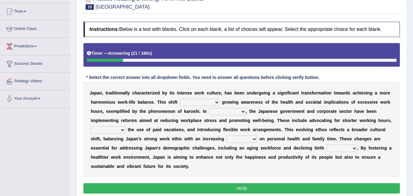
click at [207, 100] on select "is driven by is driven driven by which is driven" at bounding box center [200, 102] width 40 height 7
select select "is driven by"
click at [180, 99] on select "is driven by is driven driven by which is driven" at bounding box center [200, 102] width 40 height 7
click at [230, 110] on select "consideration difference regard response" at bounding box center [227, 111] width 37 height 7
select select "response"
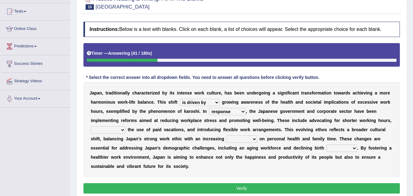
click at [209, 108] on select "consideration difference regard response" at bounding box center [227, 111] width 37 height 7
click at [120, 129] on select "persuading retiring posing encouraging" at bounding box center [108, 129] width 35 height 7
select select "encouraging"
click at [91, 126] on select "persuading retiring posing encouraging" at bounding box center [108, 129] width 35 height 7
click at [239, 138] on select "omission prospect code emphasis" at bounding box center [242, 138] width 31 height 7
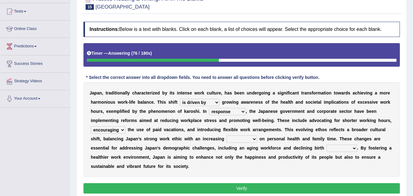
select select "emphasis"
click at [227, 135] on select "omission prospect code emphasis" at bounding box center [242, 138] width 31 height 7
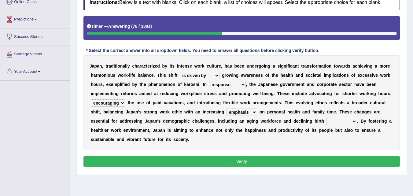
scroll to position [89, 0]
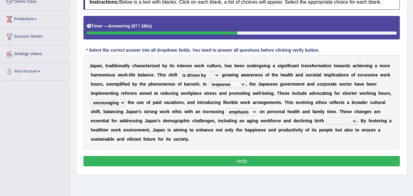
click at [334, 119] on select "examples impacts models rates" at bounding box center [341, 120] width 31 height 7
select select "rates"
click at [326, 117] on select "examples impacts models rates" at bounding box center [341, 120] width 31 height 7
click at [265, 164] on button "Verify" at bounding box center [241, 161] width 316 height 10
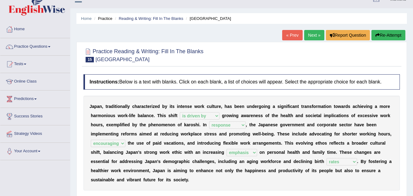
scroll to position [0, 0]
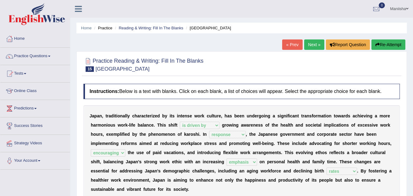
click at [312, 44] on link "Next »" at bounding box center [314, 44] width 20 height 10
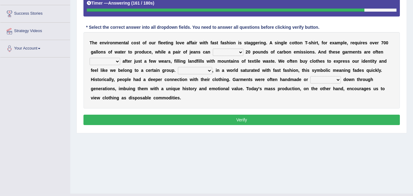
scroll to position [125, 0]
